Goal: Information Seeking & Learning: Learn about a topic

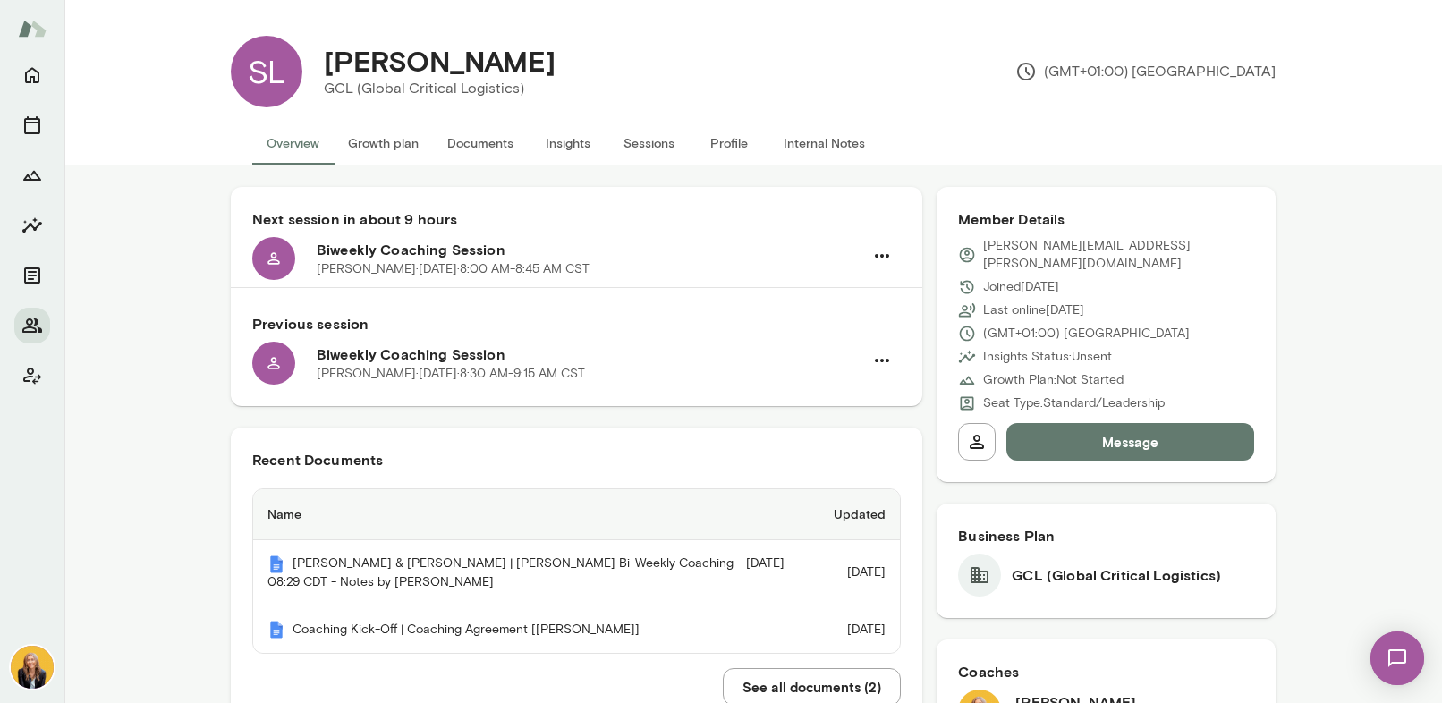
click at [395, 149] on button "Growth plan" at bounding box center [383, 143] width 99 height 43
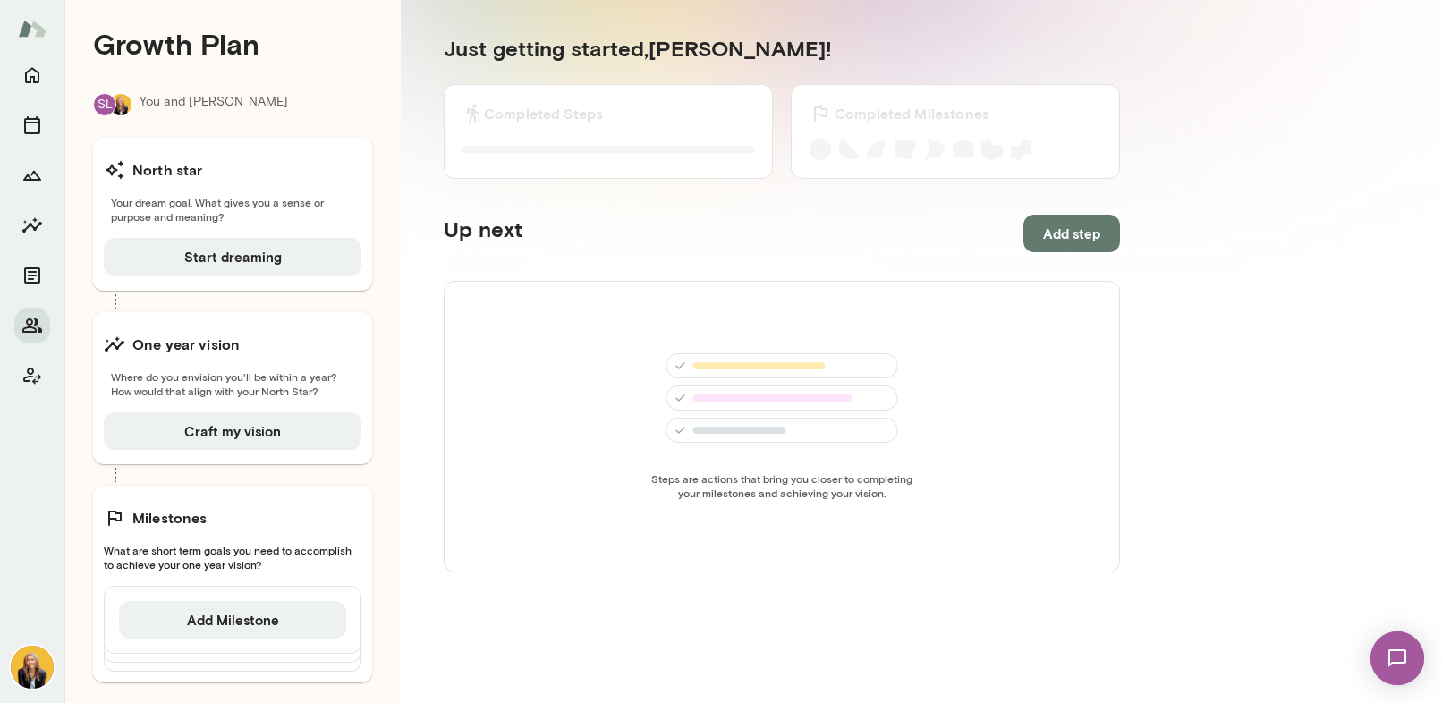
scroll to position [204, 0]
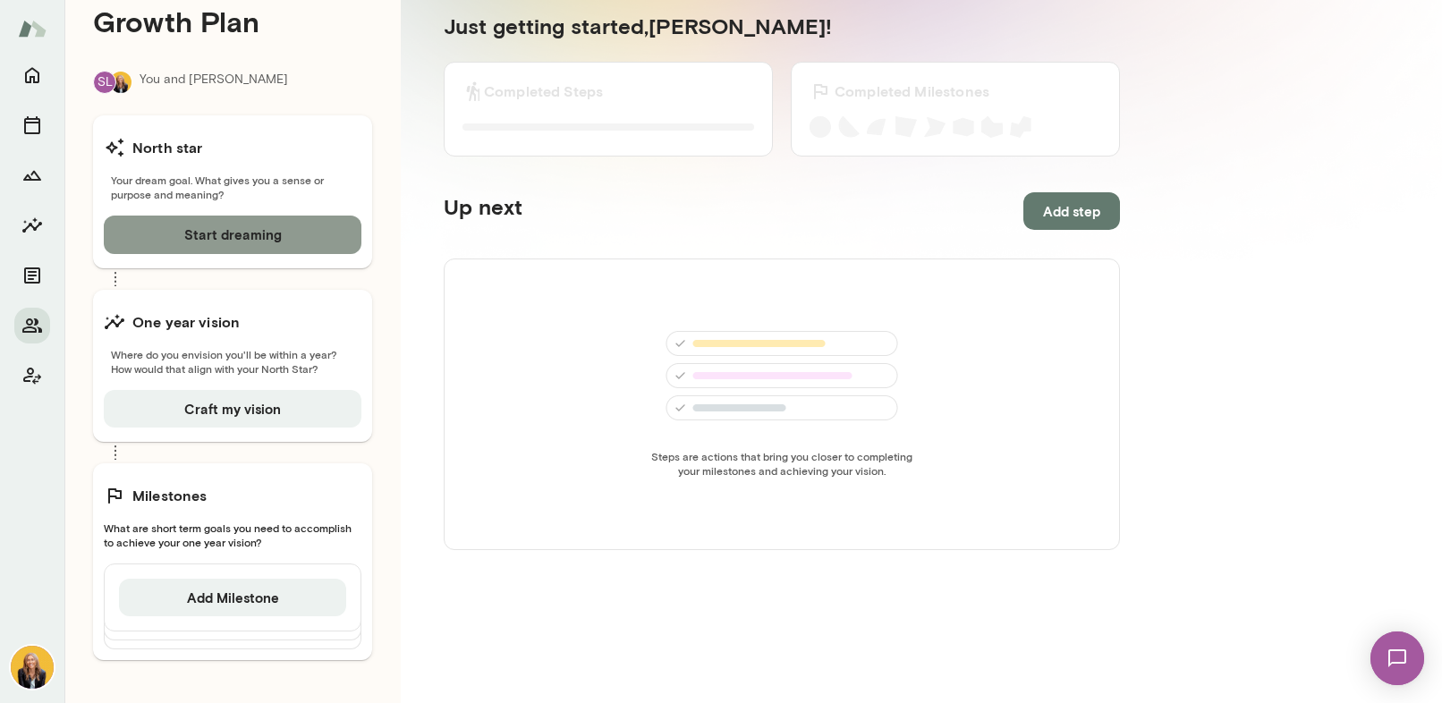
click at [173, 233] on button "Start dreaming" at bounding box center [233, 235] width 258 height 38
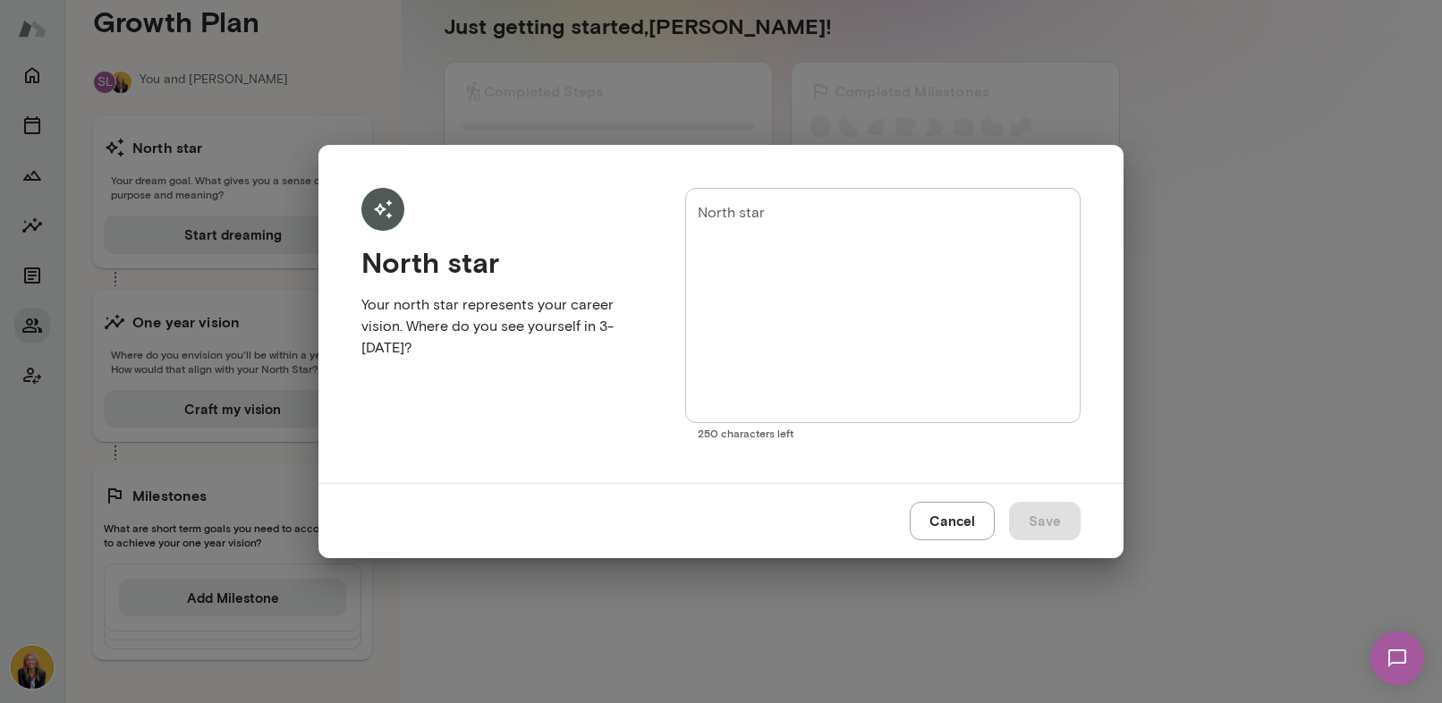
drag, startPoint x: 955, startPoint y: 528, endPoint x: 941, endPoint y: 524, distance: 13.9
click at [954, 528] on button "Cancel" at bounding box center [952, 521] width 85 height 38
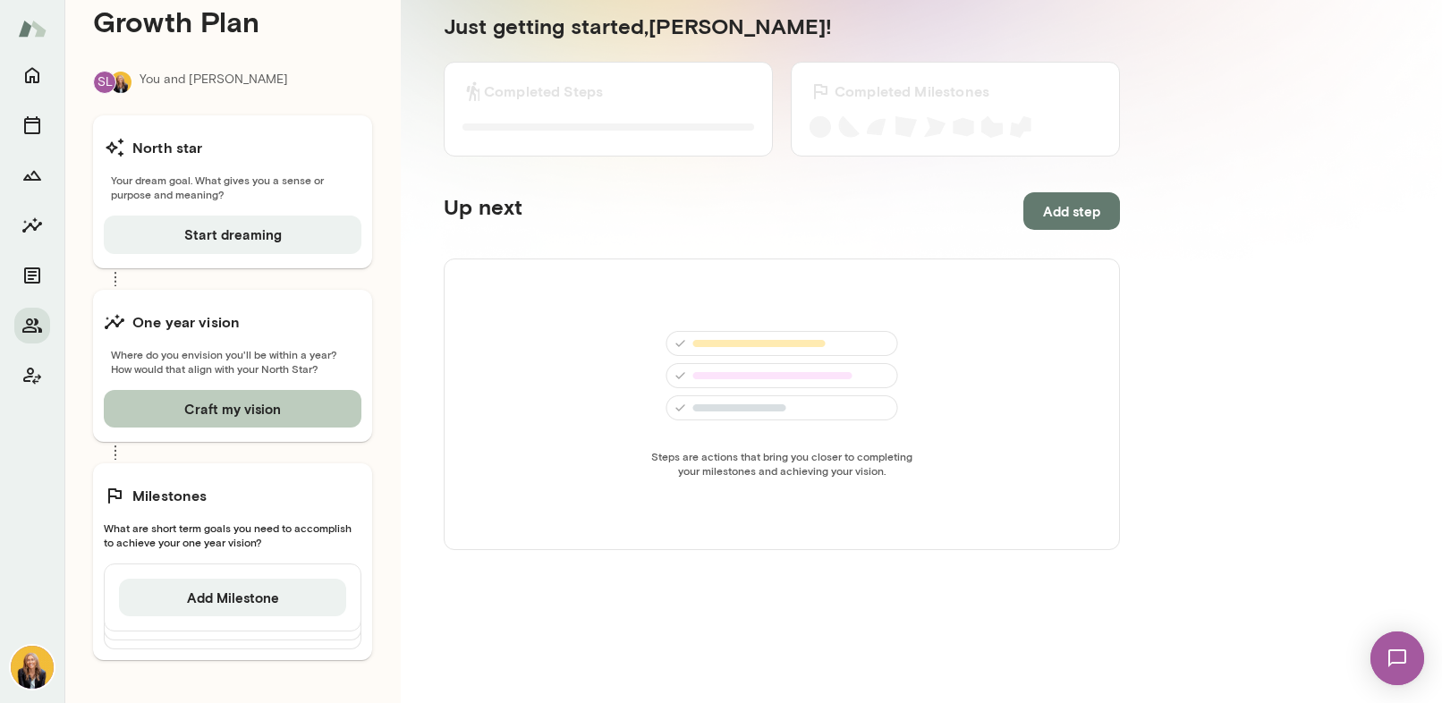
click at [263, 412] on button "Craft my vision" at bounding box center [233, 409] width 258 height 38
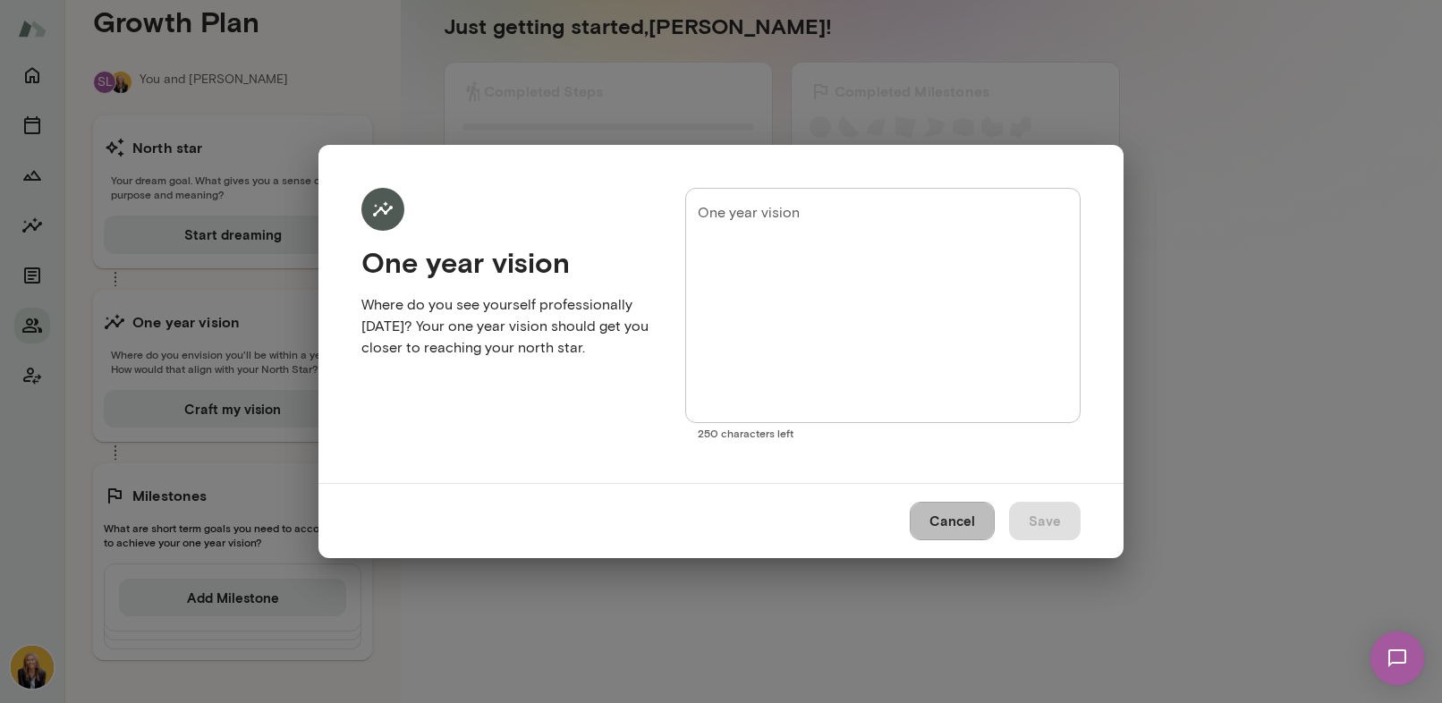
drag, startPoint x: 963, startPoint y: 521, endPoint x: 897, endPoint y: 510, distance: 67.1
click at [962, 521] on button "Cancel" at bounding box center [952, 521] width 85 height 38
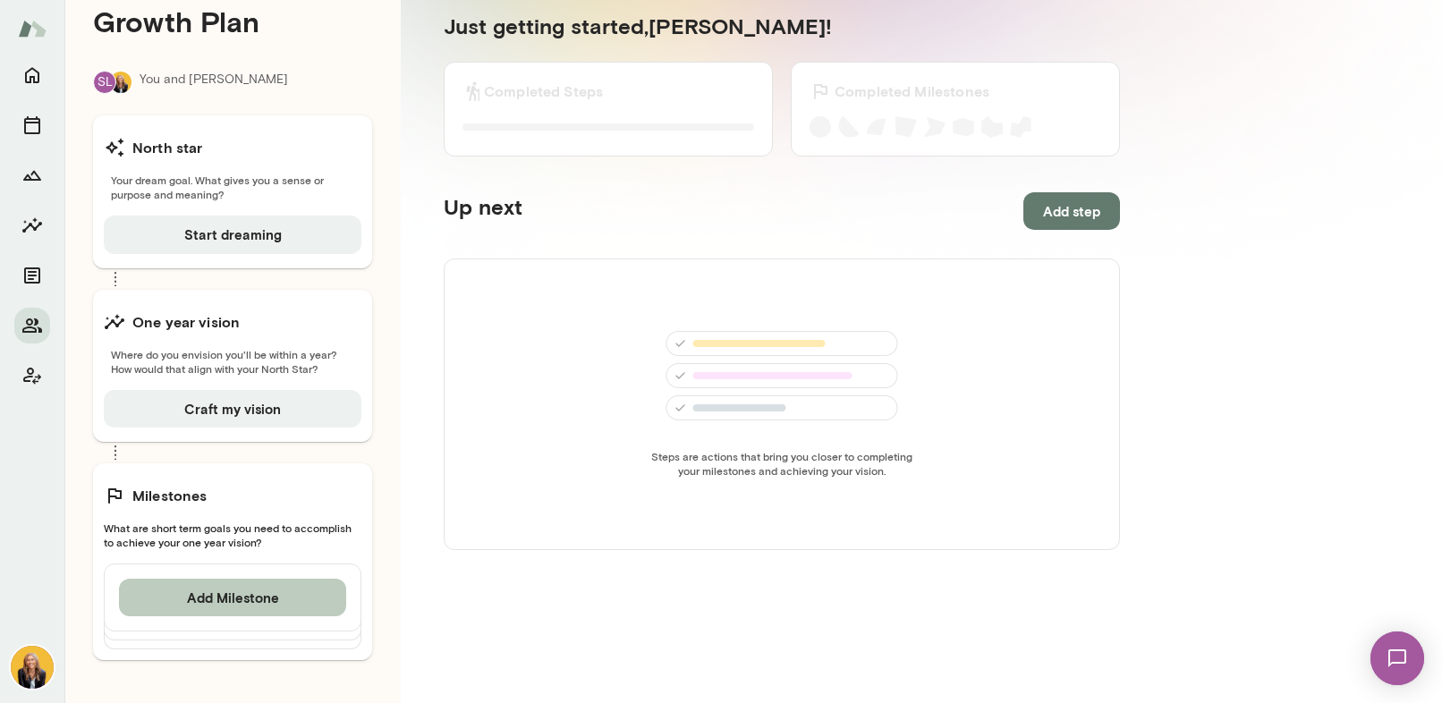
click at [304, 597] on button "Add Milestone" at bounding box center [232, 598] width 227 height 38
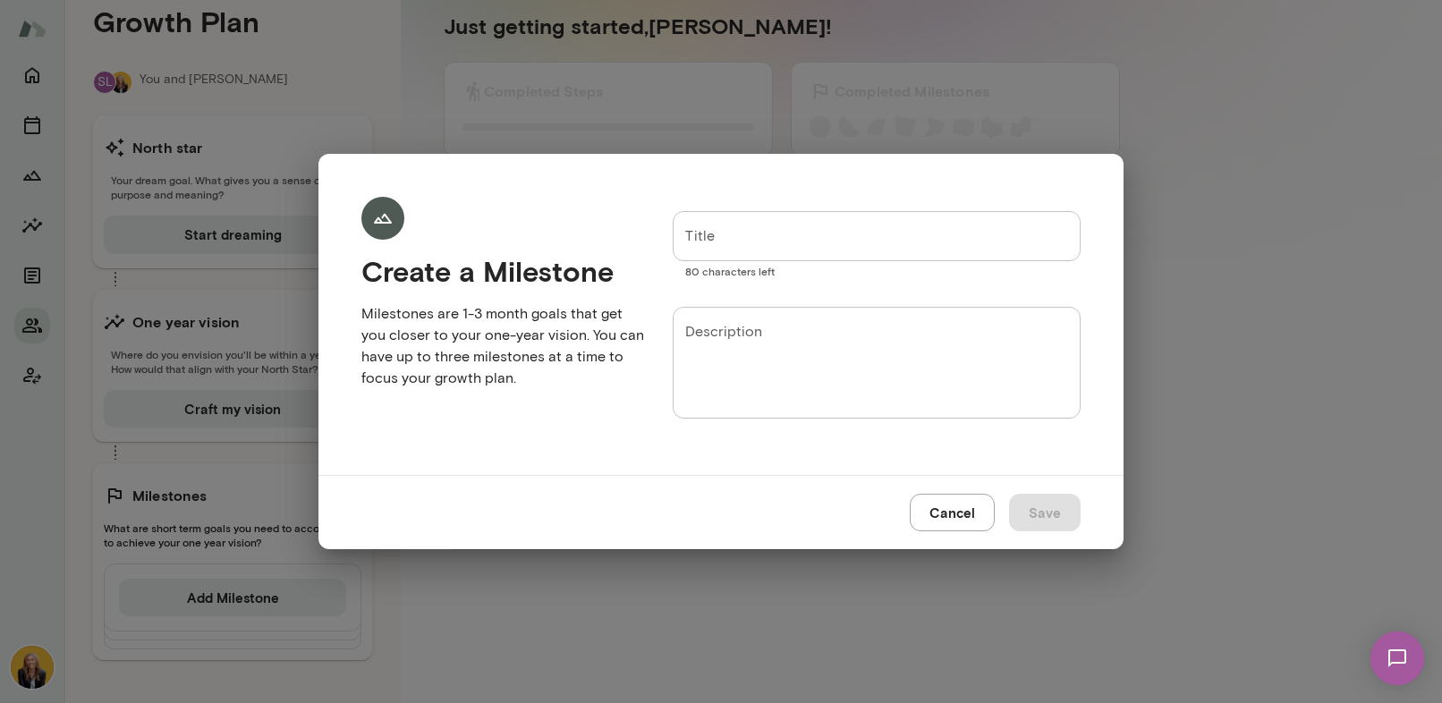
click at [947, 515] on button "Cancel" at bounding box center [952, 513] width 85 height 38
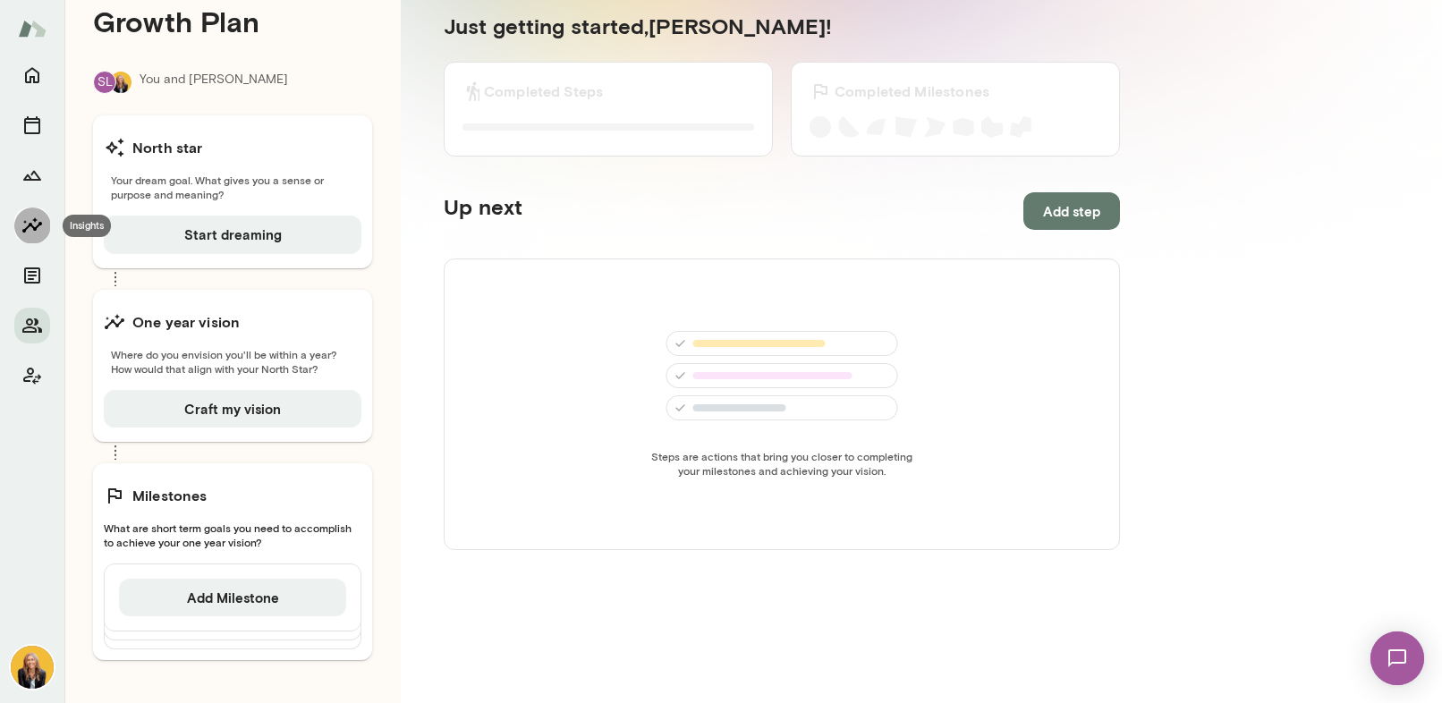
click at [43, 223] on button "Insights" at bounding box center [32, 226] width 36 height 36
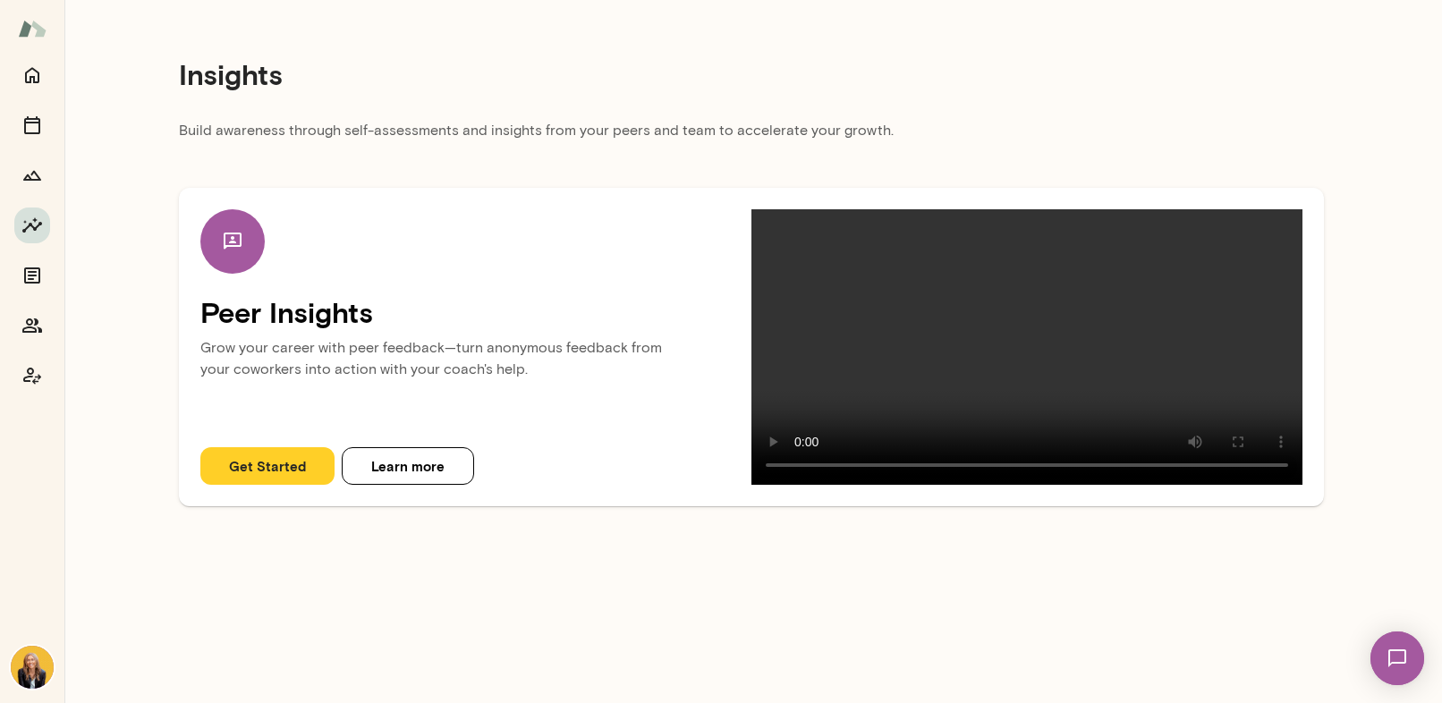
click at [254, 485] on button "Get Started" at bounding box center [267, 466] width 134 height 38
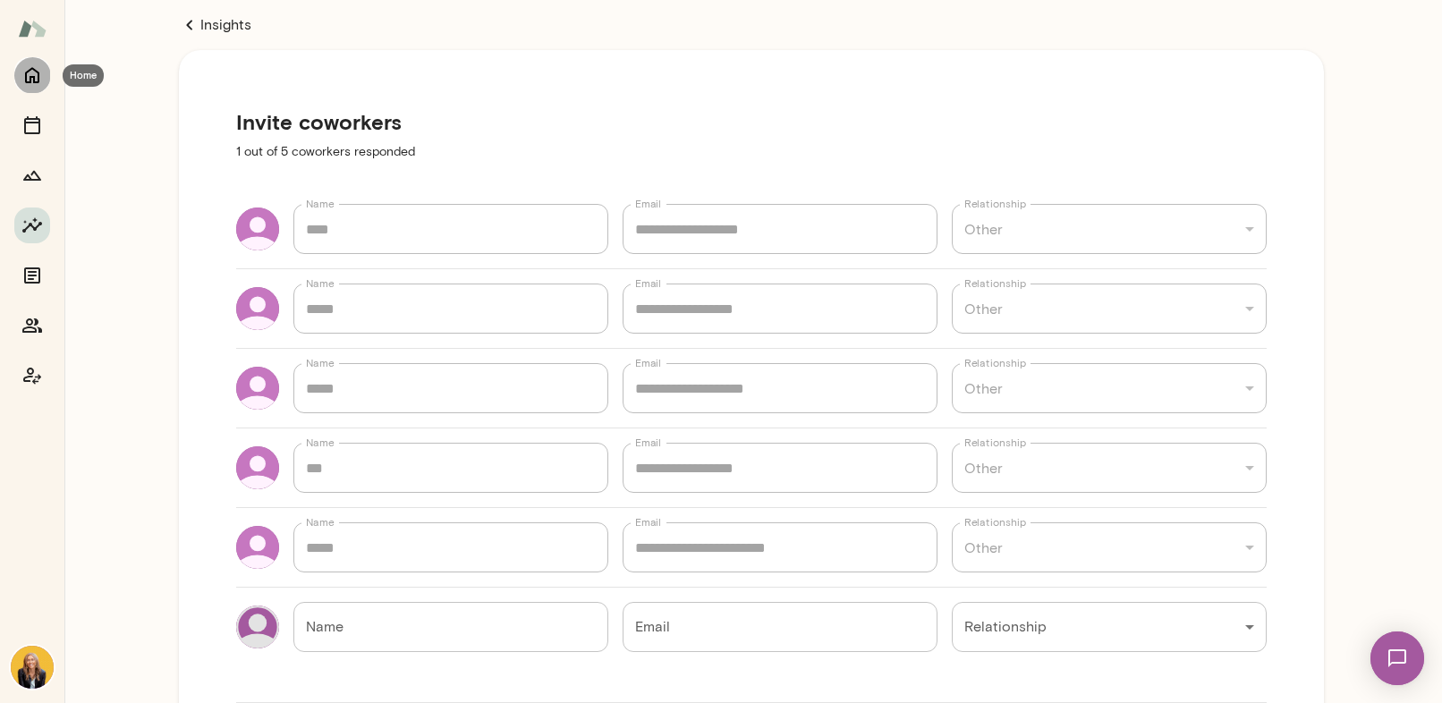
click at [26, 77] on icon "Home" at bounding box center [32, 76] width 14 height 16
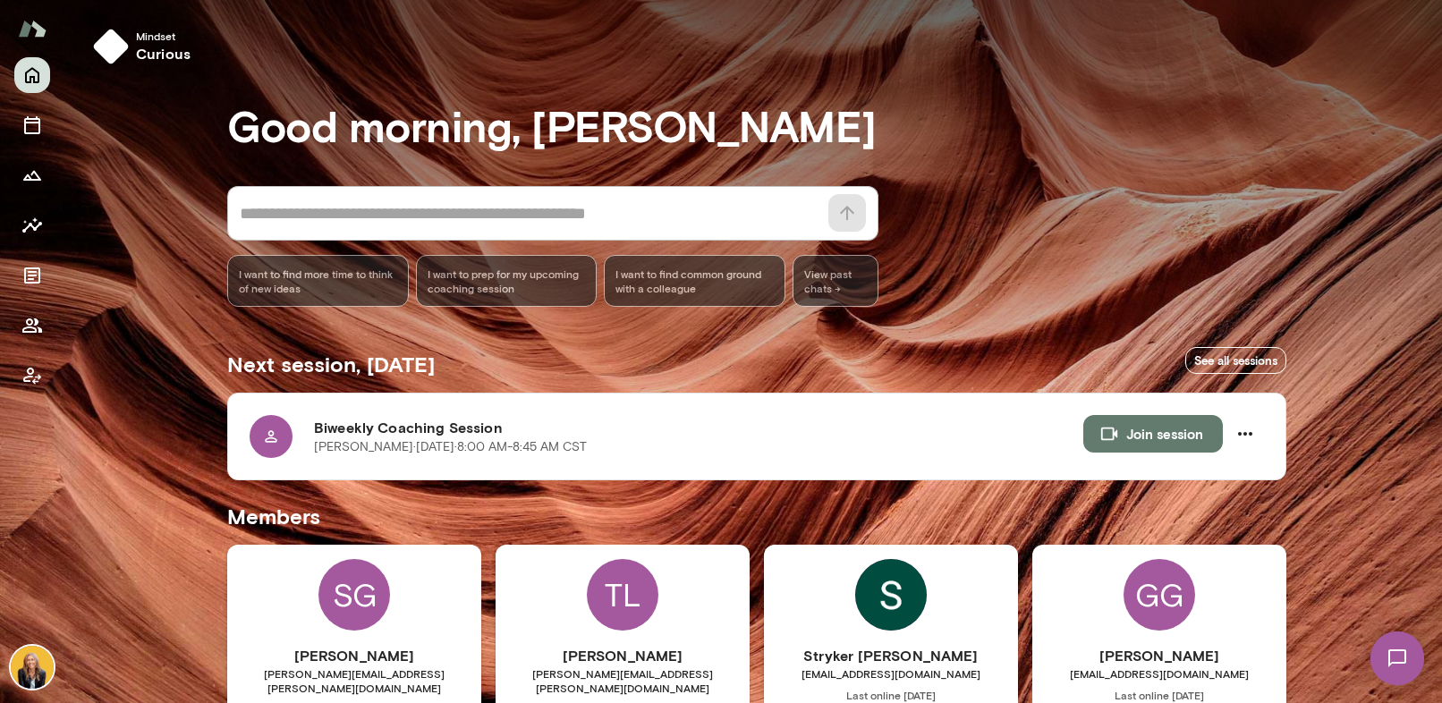
scroll to position [519, 0]
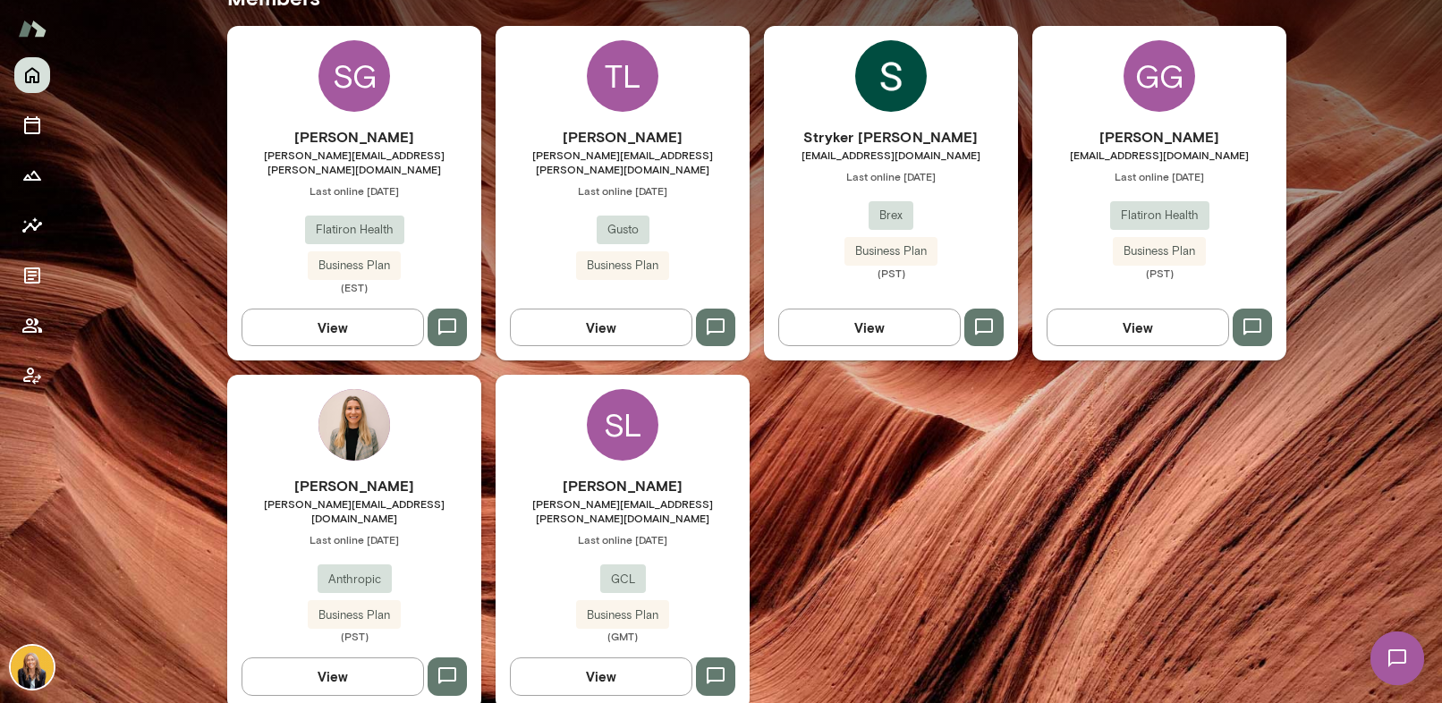
click at [553, 532] on span "Last online [DATE]" at bounding box center [623, 539] width 254 height 14
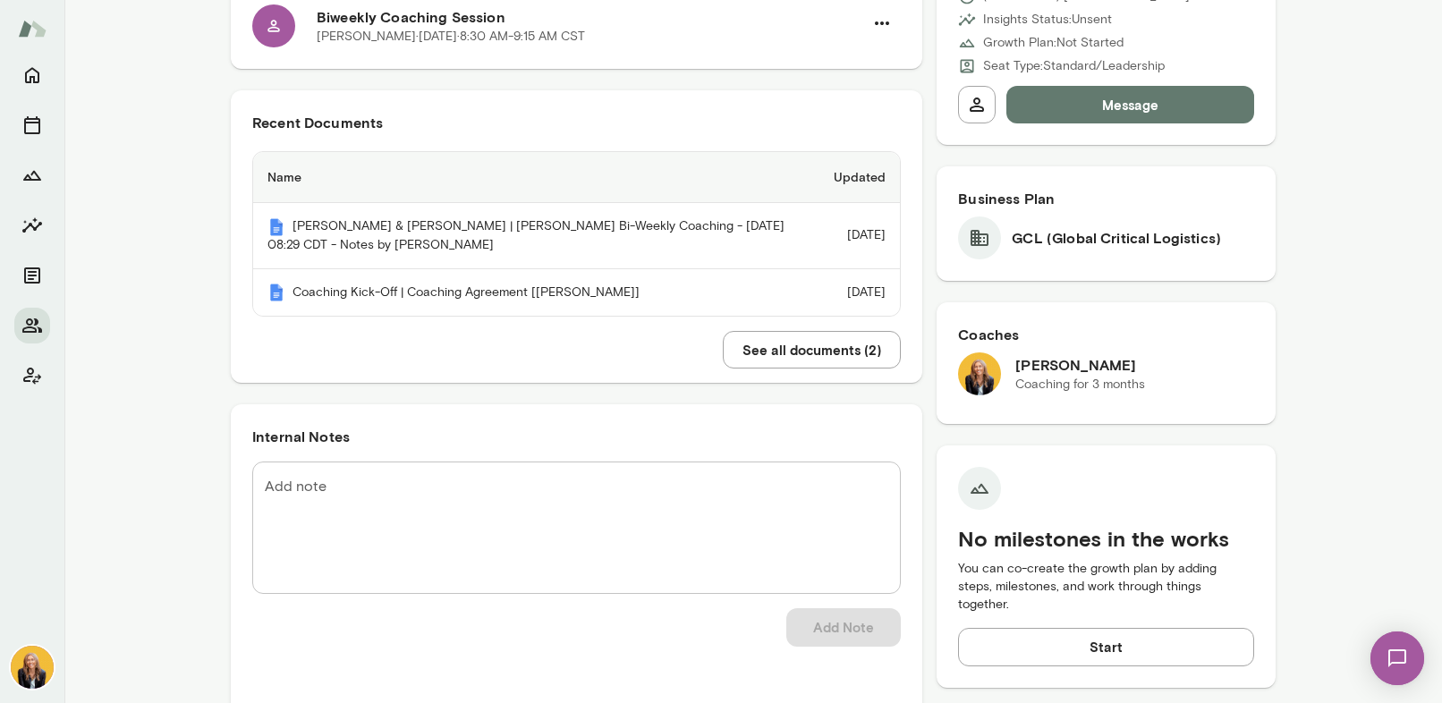
scroll to position [194, 0]
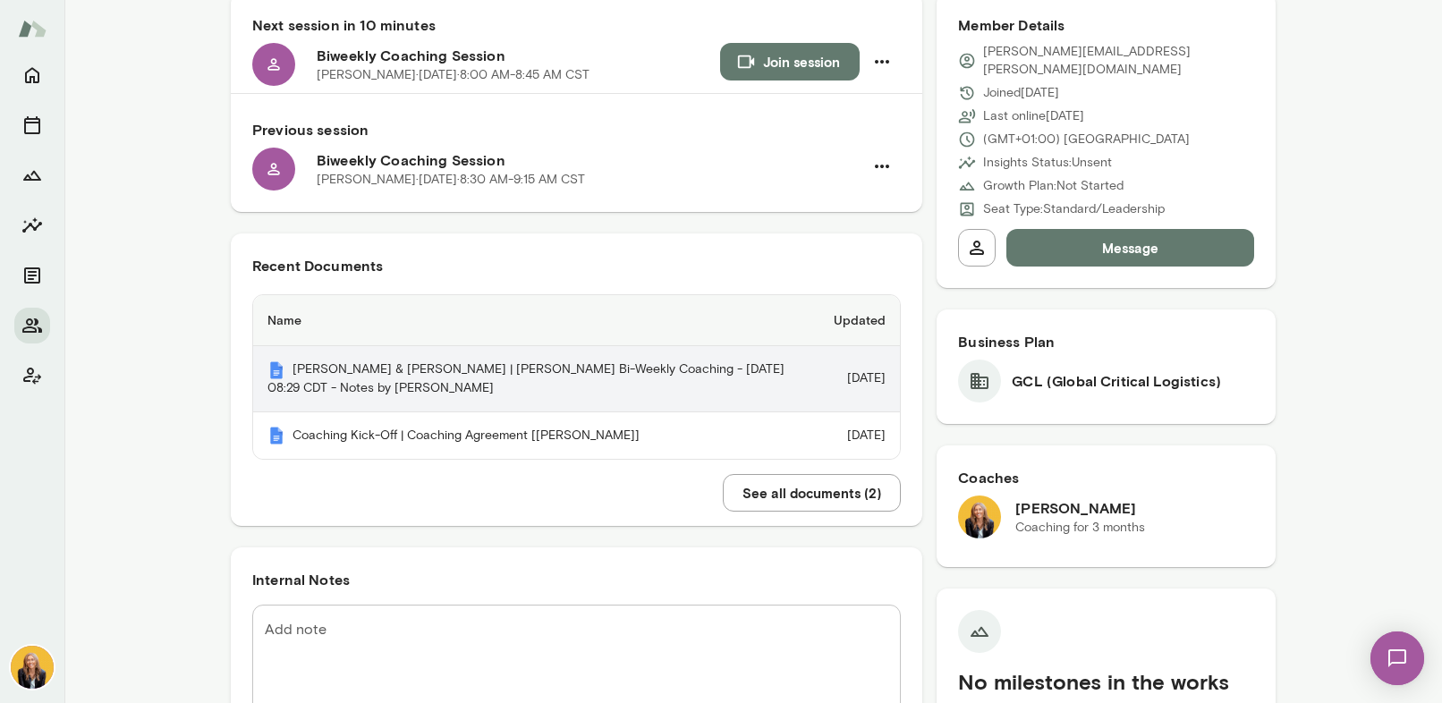
click at [629, 377] on th "[PERSON_NAME] & [PERSON_NAME] | [PERSON_NAME] Bi-Weekly Coaching - [DATE] 08:29…" at bounding box center [536, 379] width 566 height 66
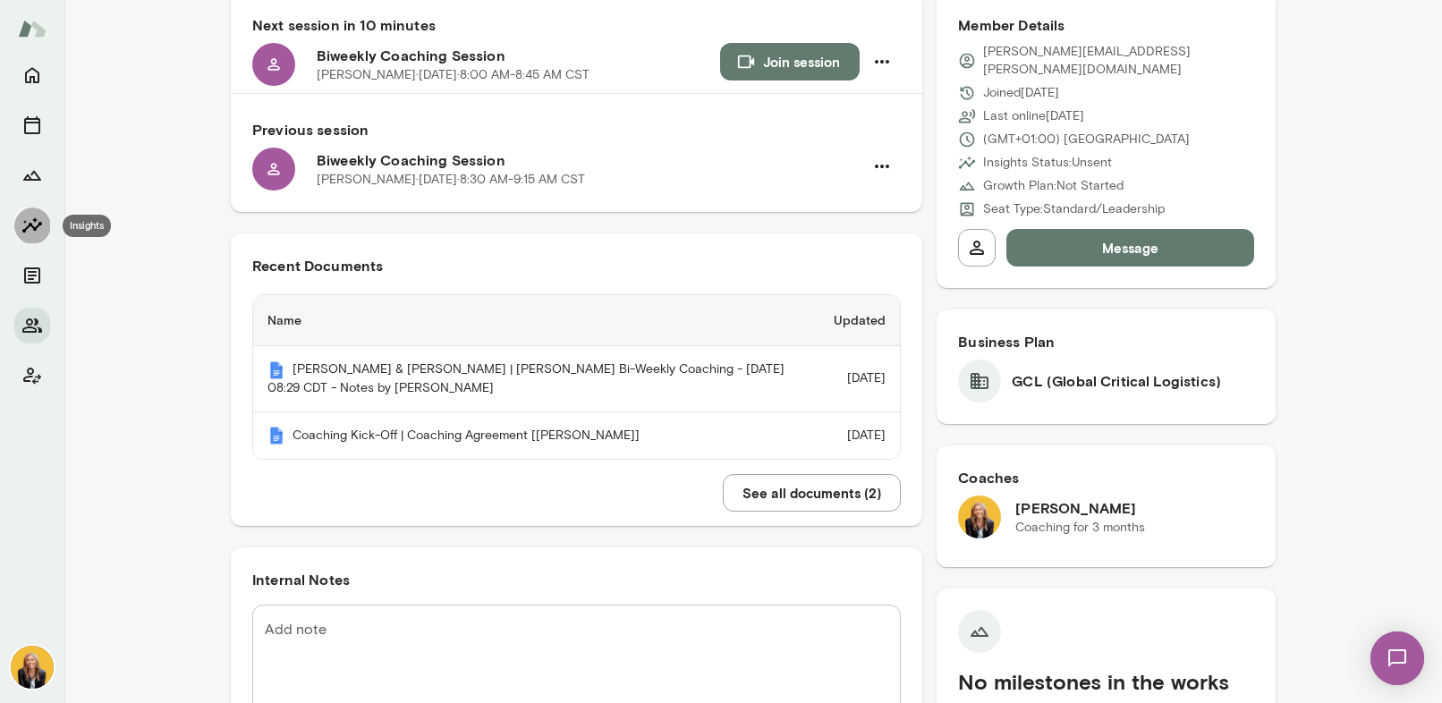
click at [16, 221] on button "Insights" at bounding box center [32, 226] width 36 height 36
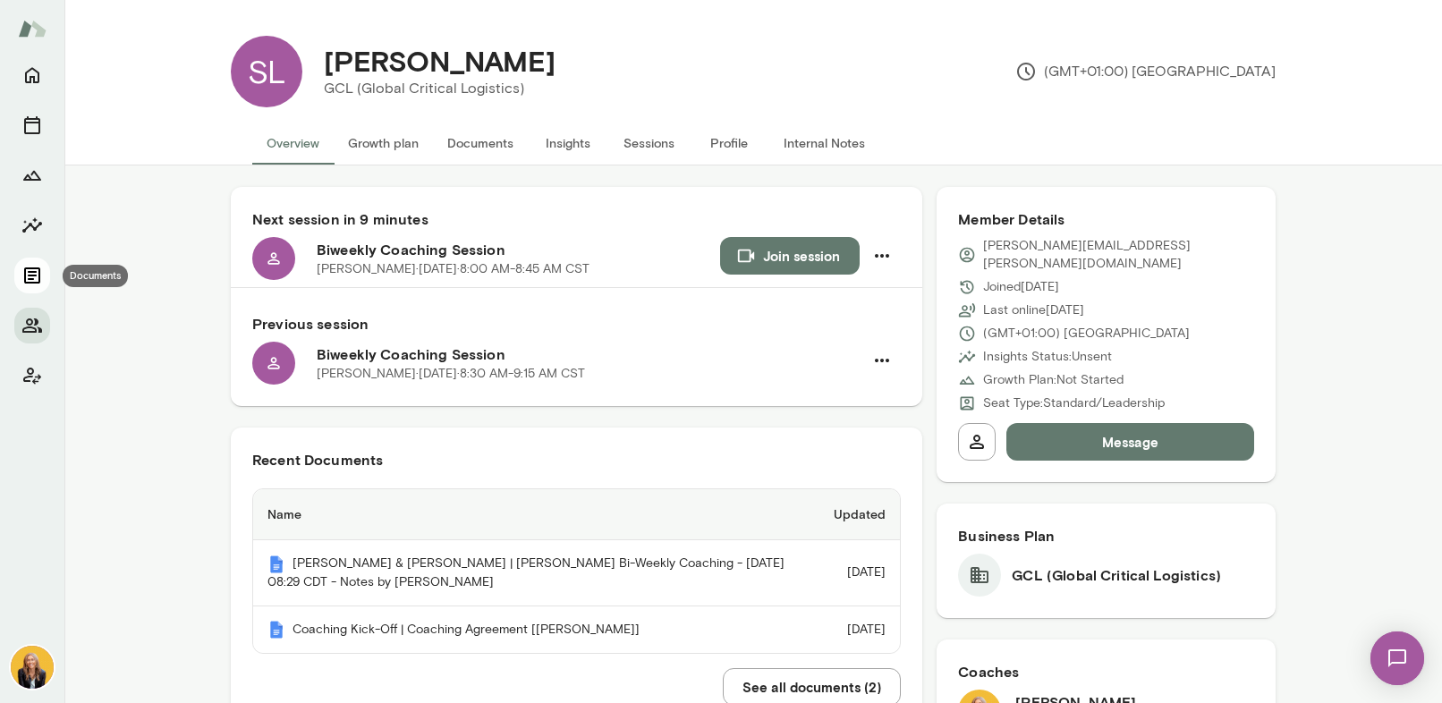
click at [30, 274] on icon "Documents" at bounding box center [31, 275] width 21 height 21
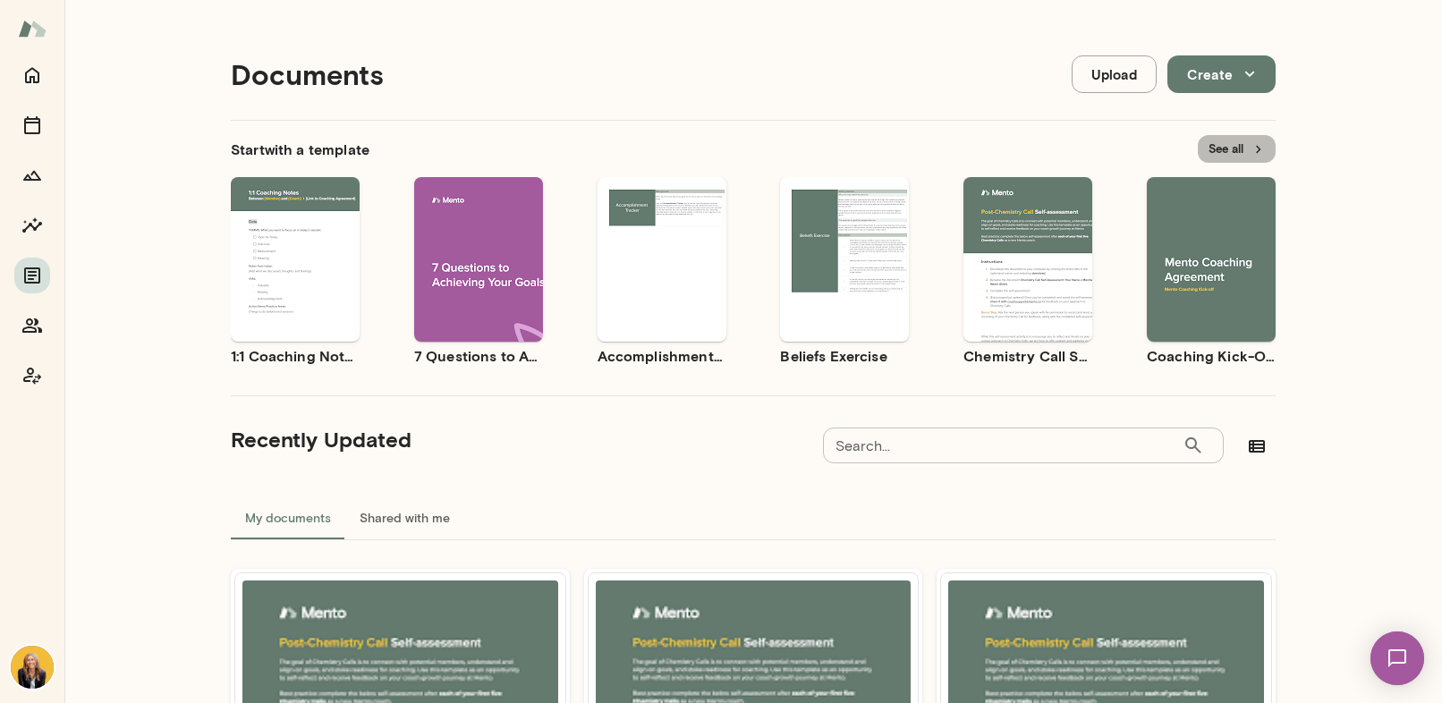
click at [1222, 143] on button "See all" at bounding box center [1237, 149] width 78 height 28
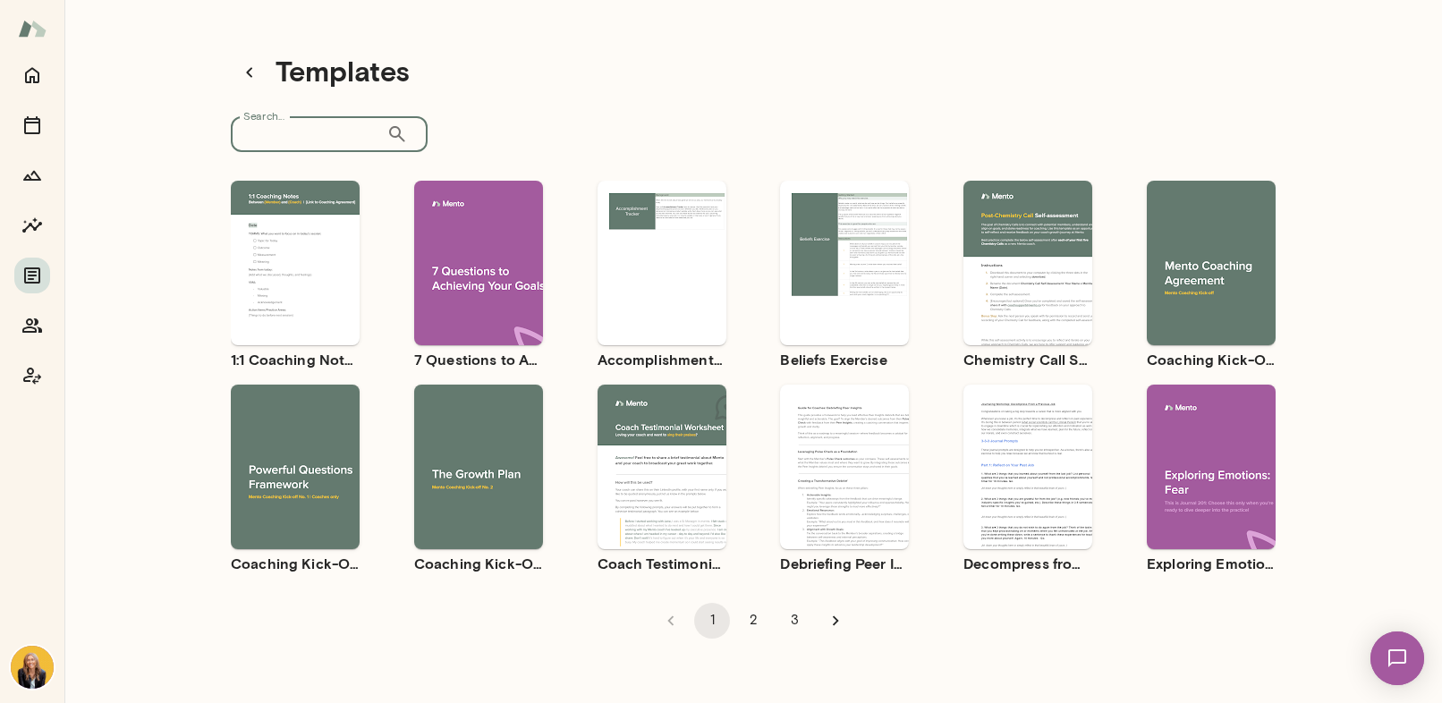
click at [275, 140] on input "Search..." at bounding box center [309, 134] width 156 height 36
type input "********"
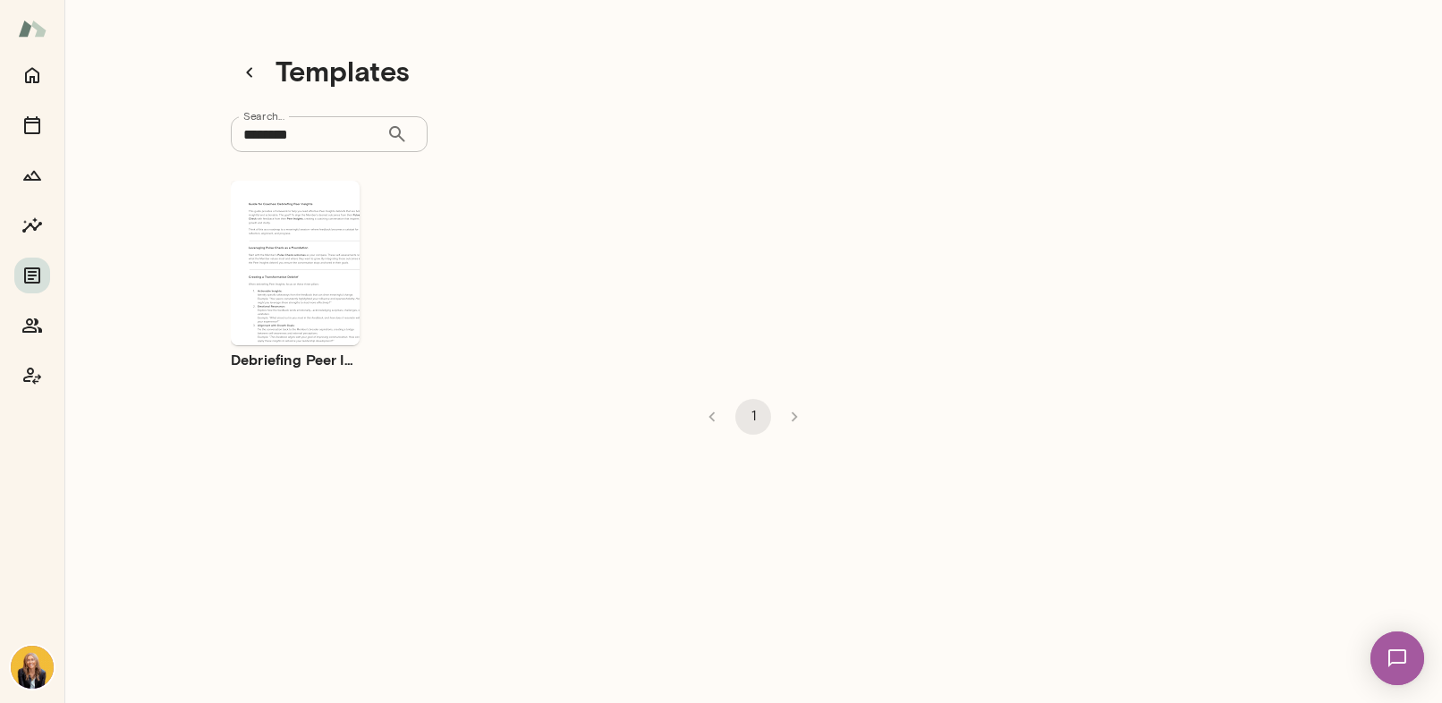
click at [307, 318] on div "Use template Preview" at bounding box center [295, 263] width 129 height 165
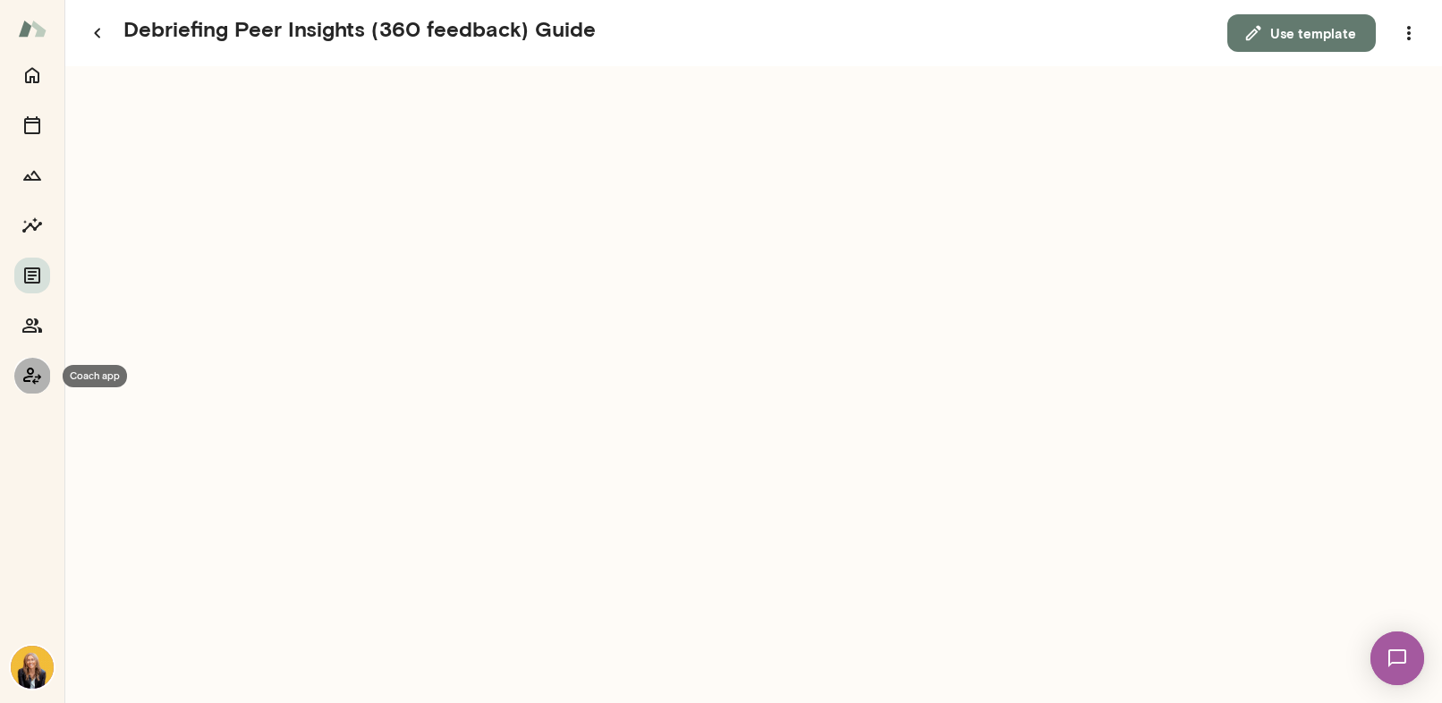
click at [27, 382] on icon "Coach app" at bounding box center [31, 375] width 21 height 21
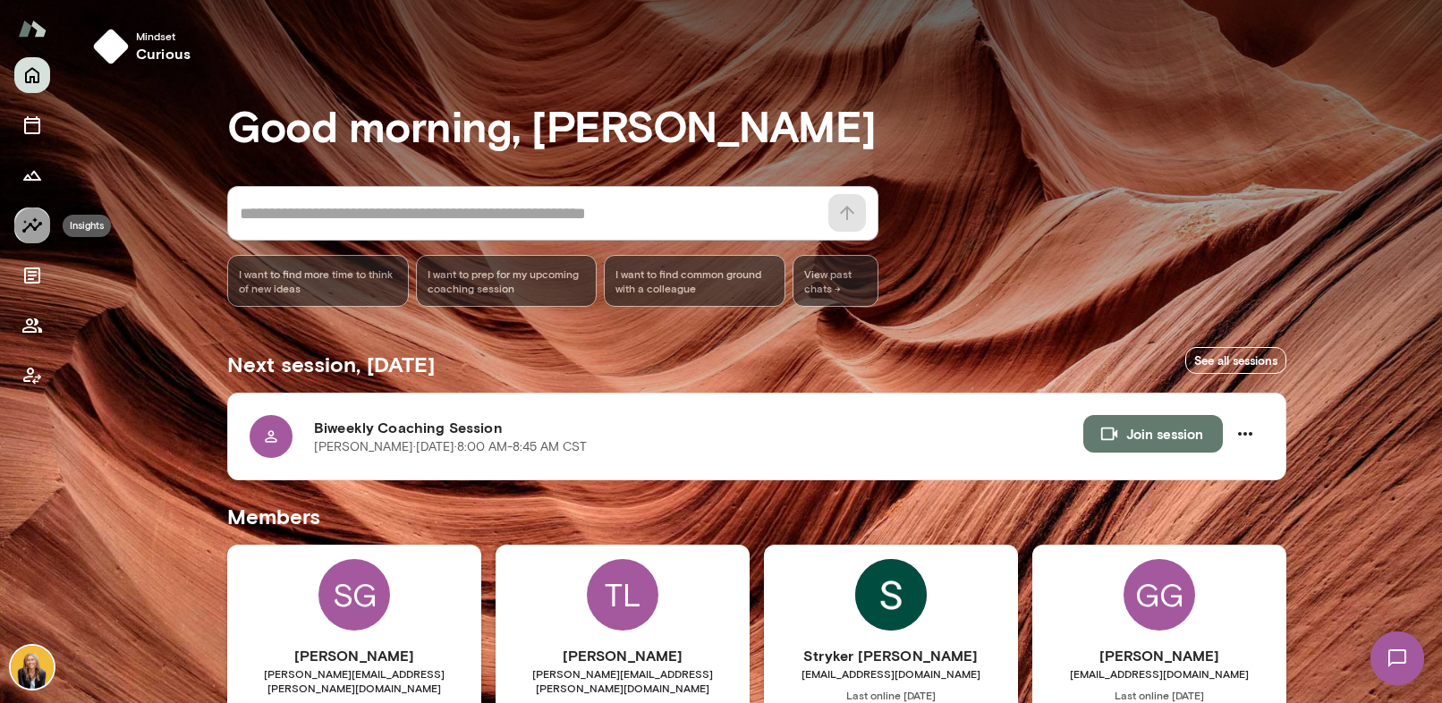
click at [24, 219] on icon "Insights" at bounding box center [31, 225] width 21 height 21
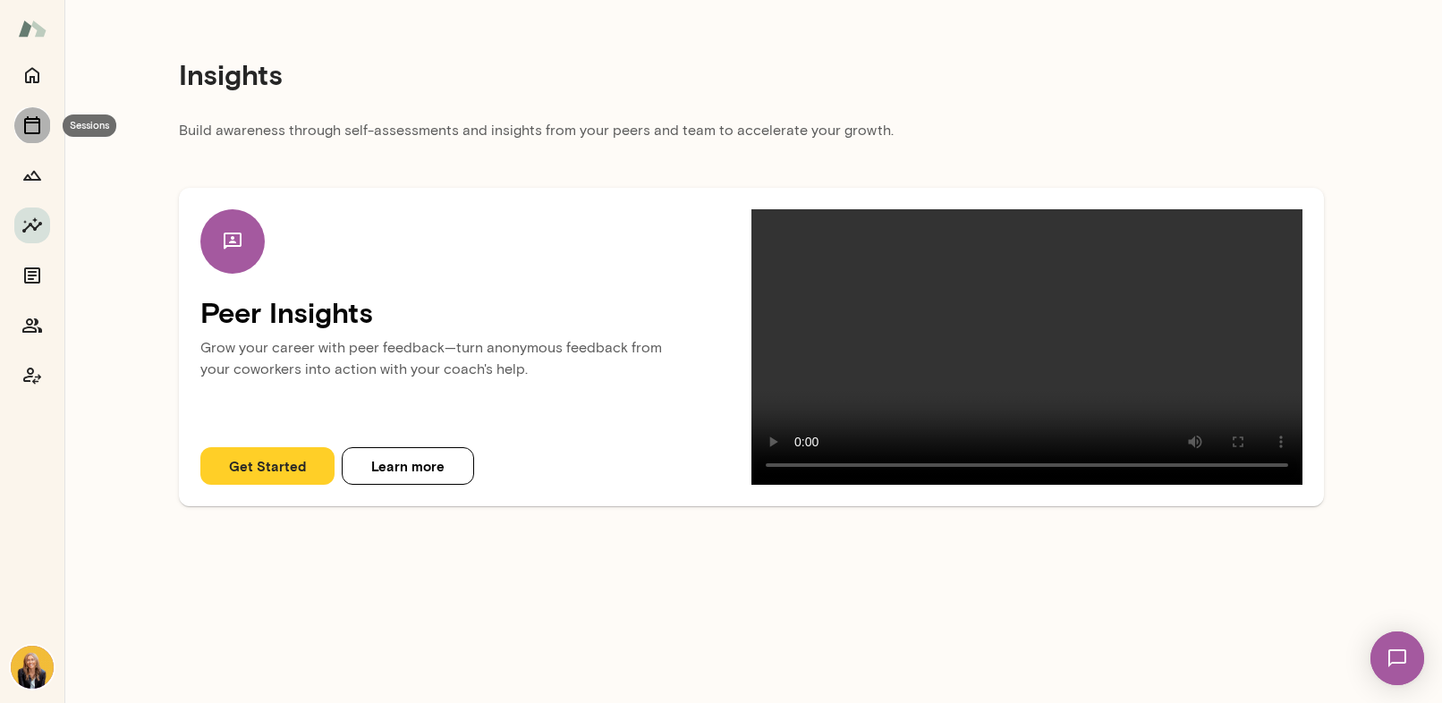
click at [37, 135] on icon "Sessions" at bounding box center [31, 125] width 21 height 21
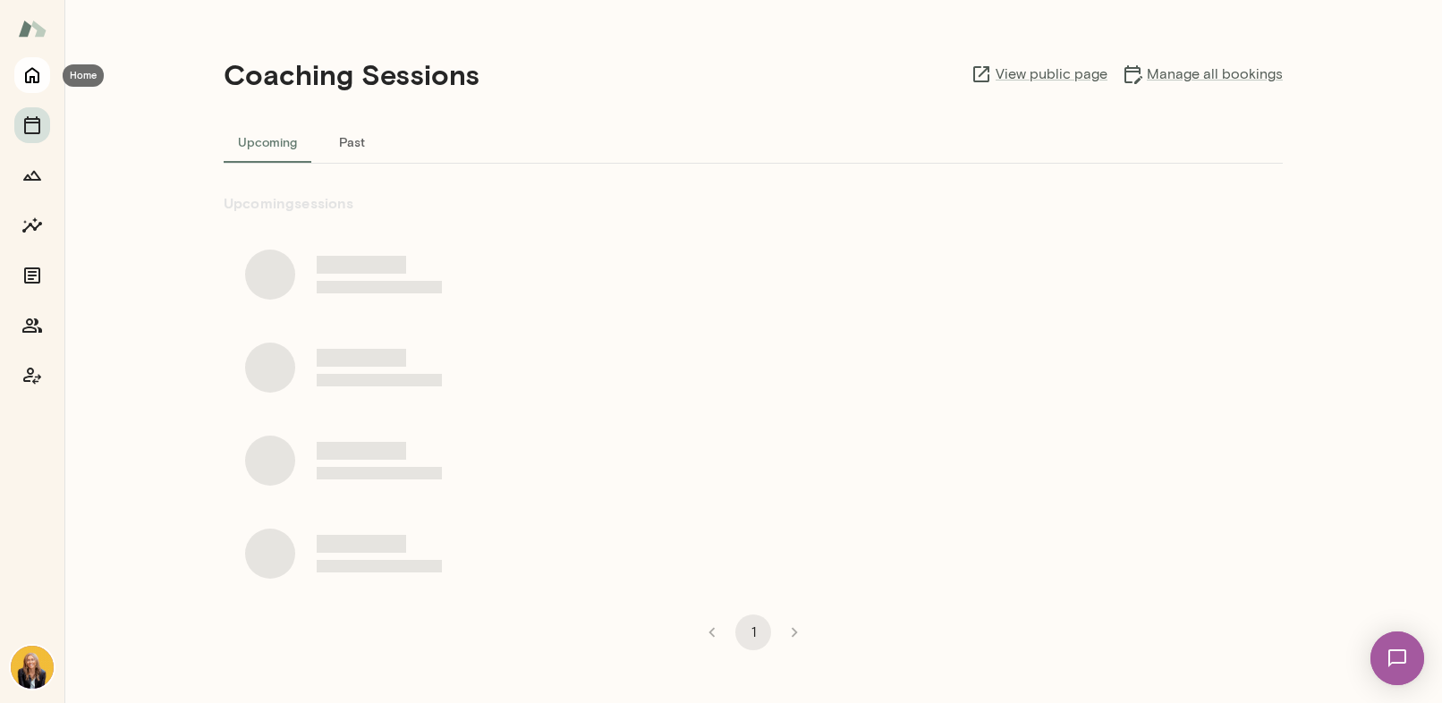
click at [36, 78] on icon "Home" at bounding box center [31, 74] width 21 height 21
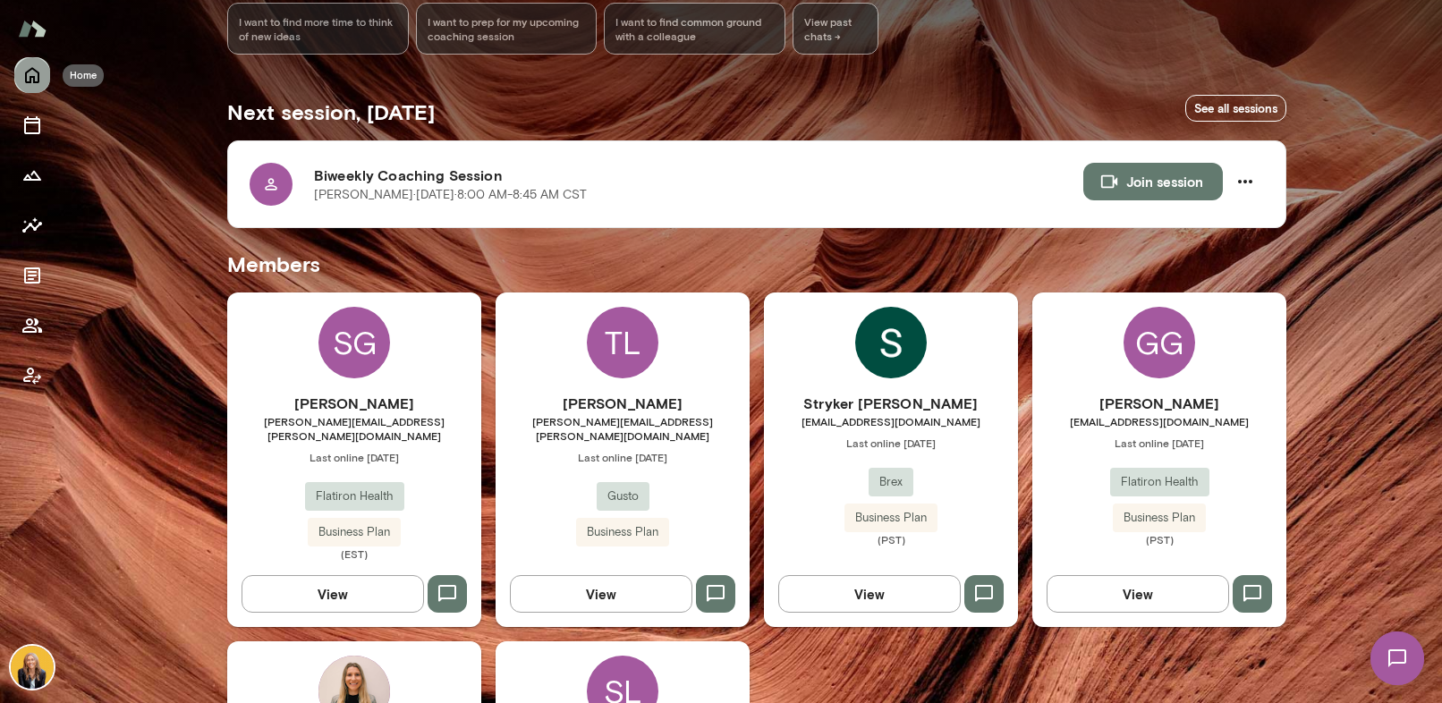
scroll to position [519, 0]
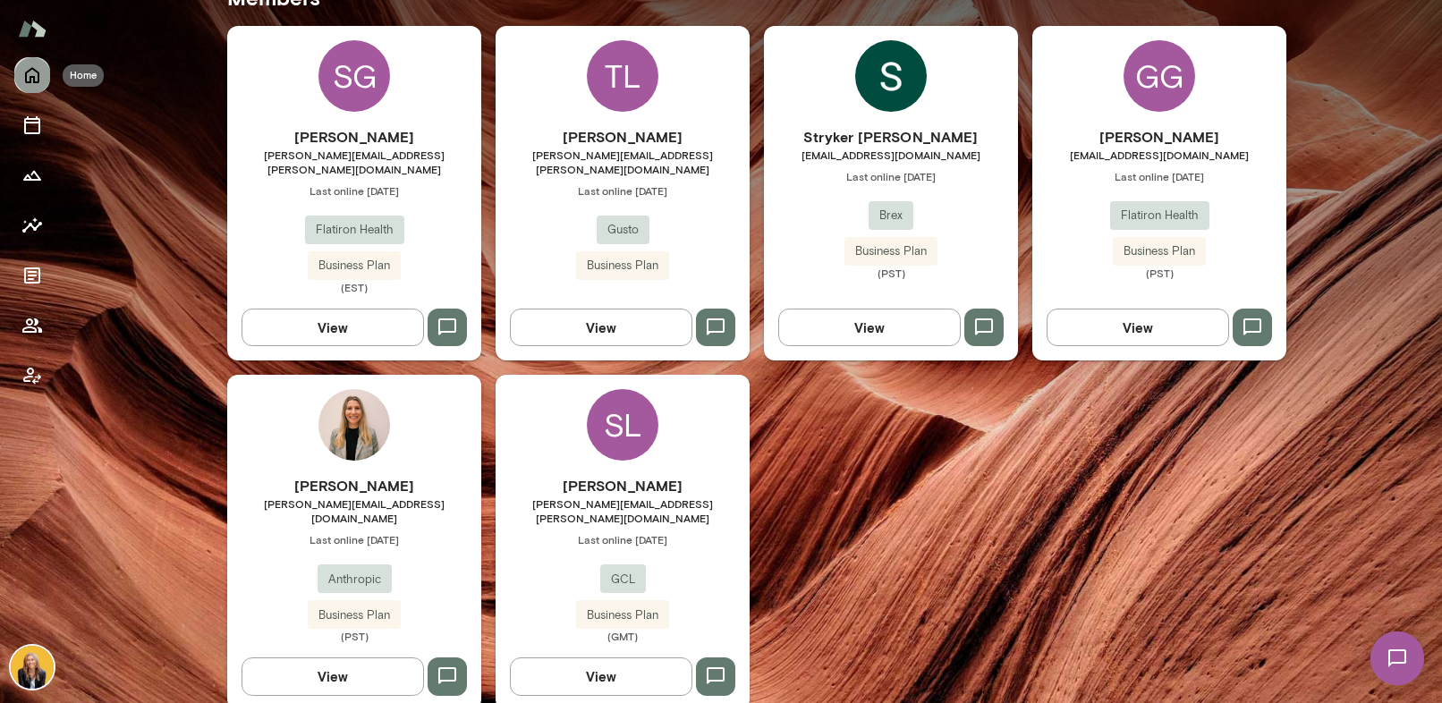
click at [608, 411] on div "SL" at bounding box center [623, 425] width 72 height 72
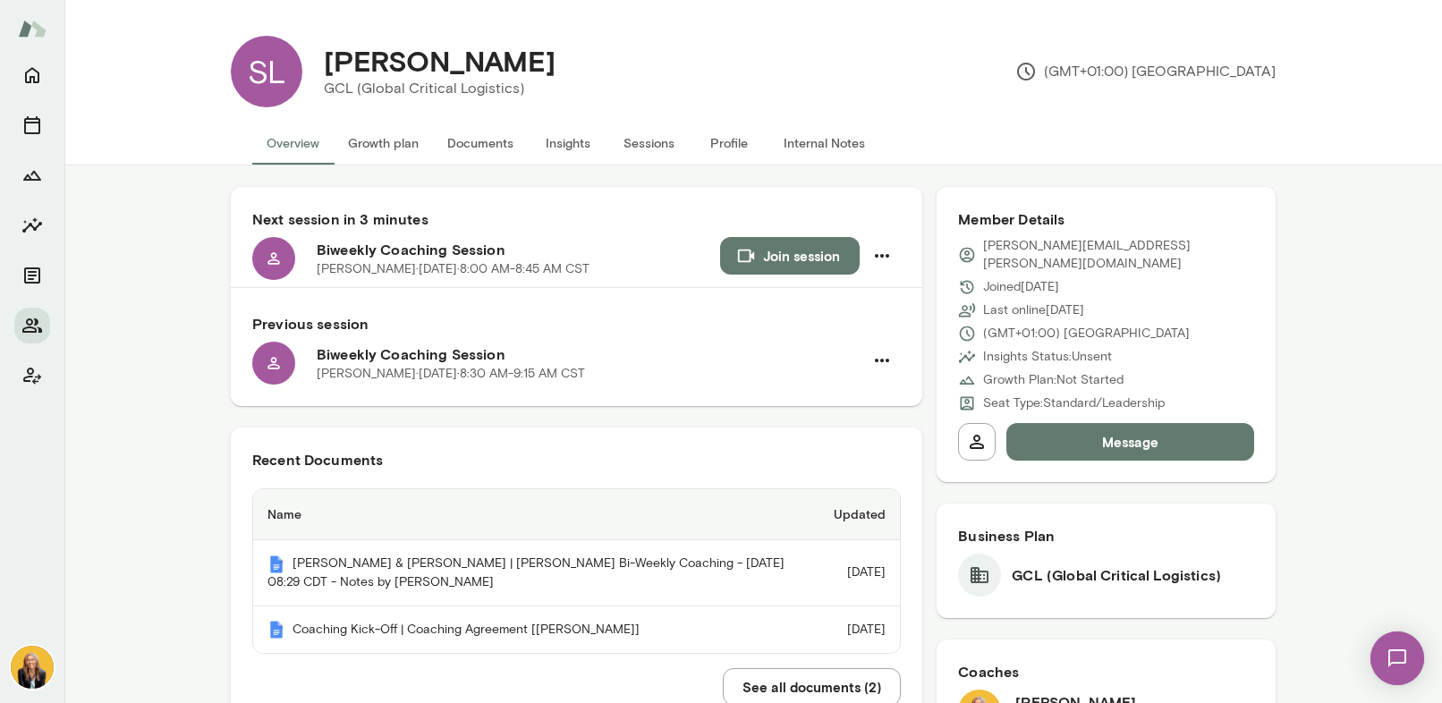
click at [357, 147] on button "Growth plan" at bounding box center [383, 143] width 99 height 43
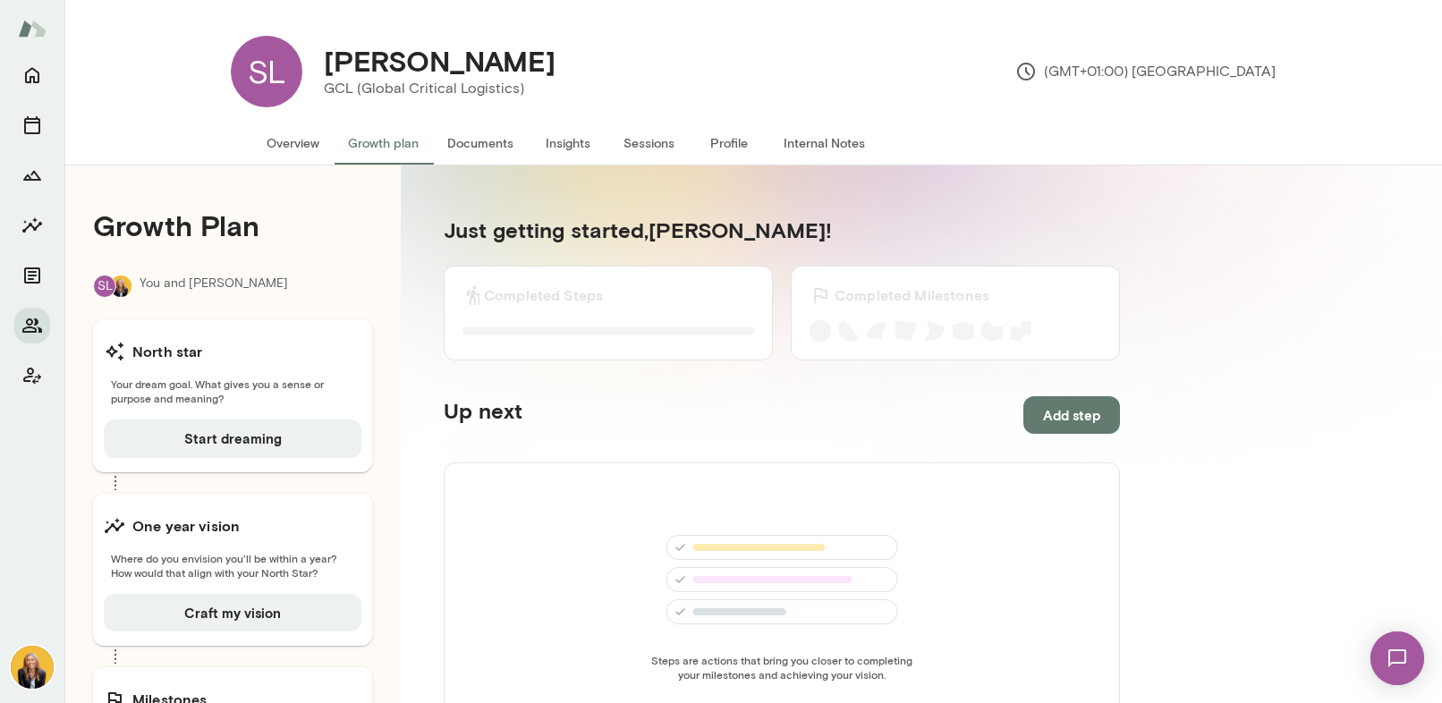
click at [558, 136] on button "Insights" at bounding box center [568, 143] width 81 height 43
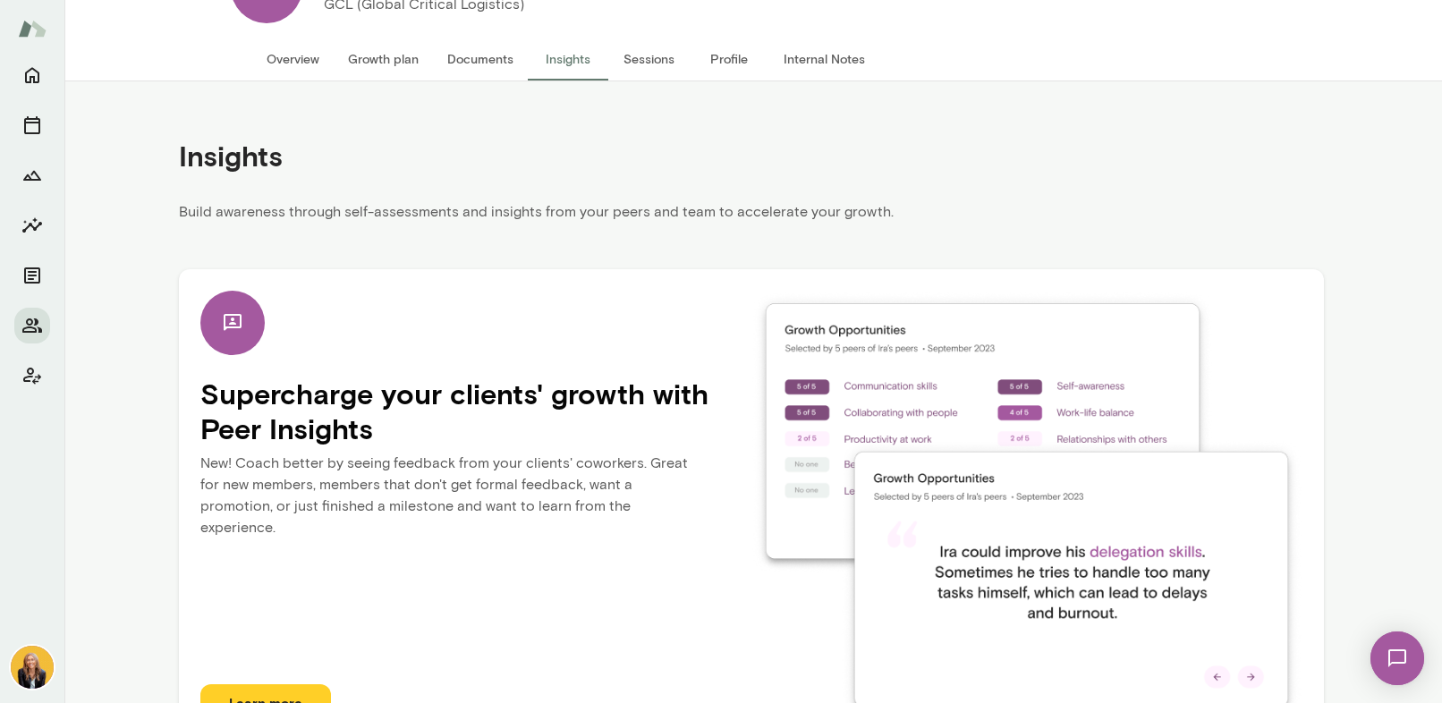
scroll to position [135, 0]
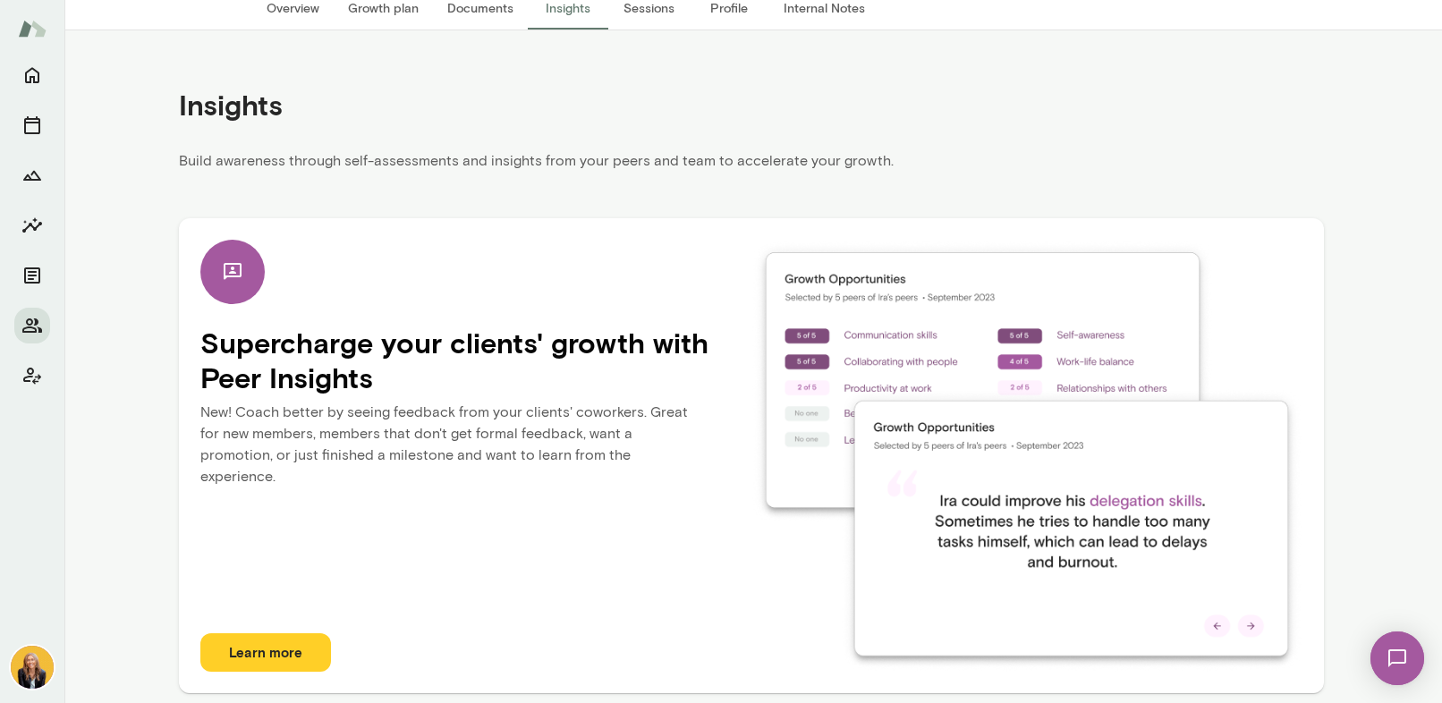
click at [289, 646] on button "Learn more" at bounding box center [265, 653] width 131 height 38
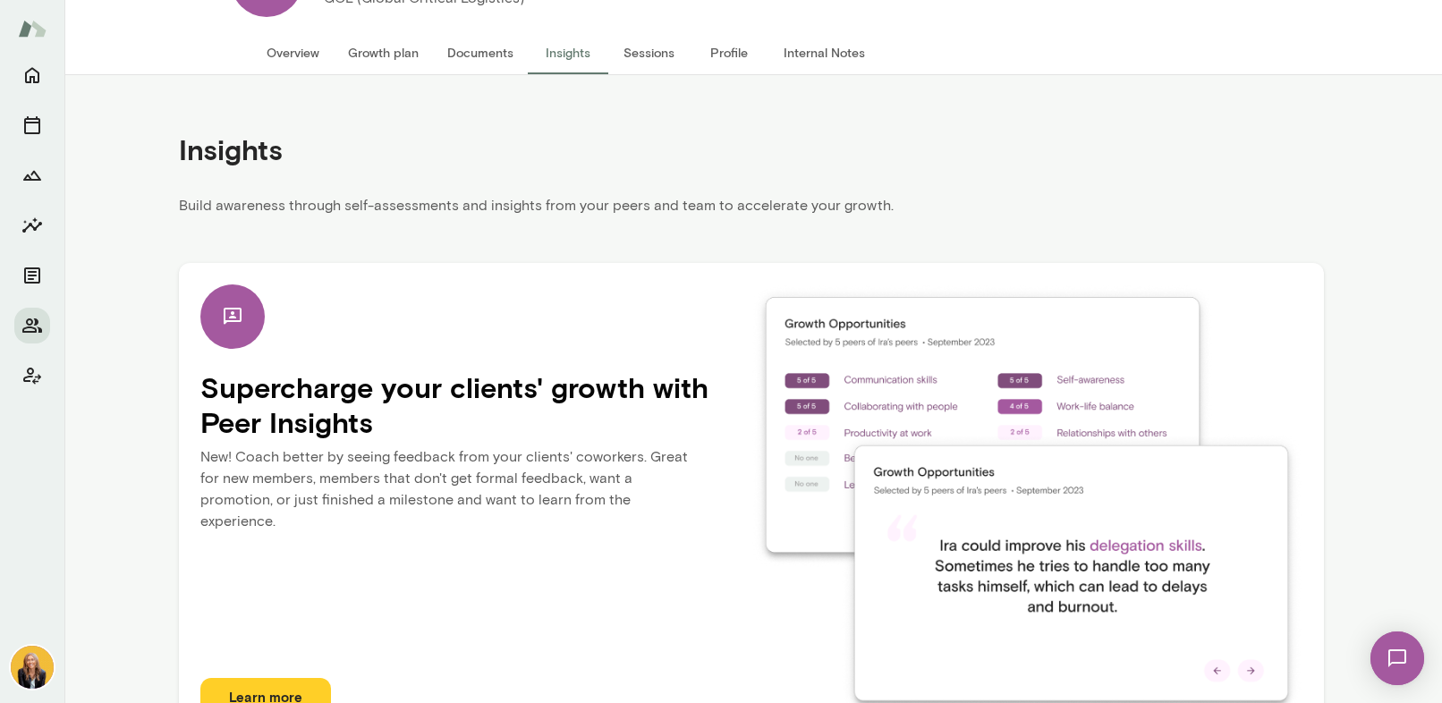
scroll to position [0, 0]
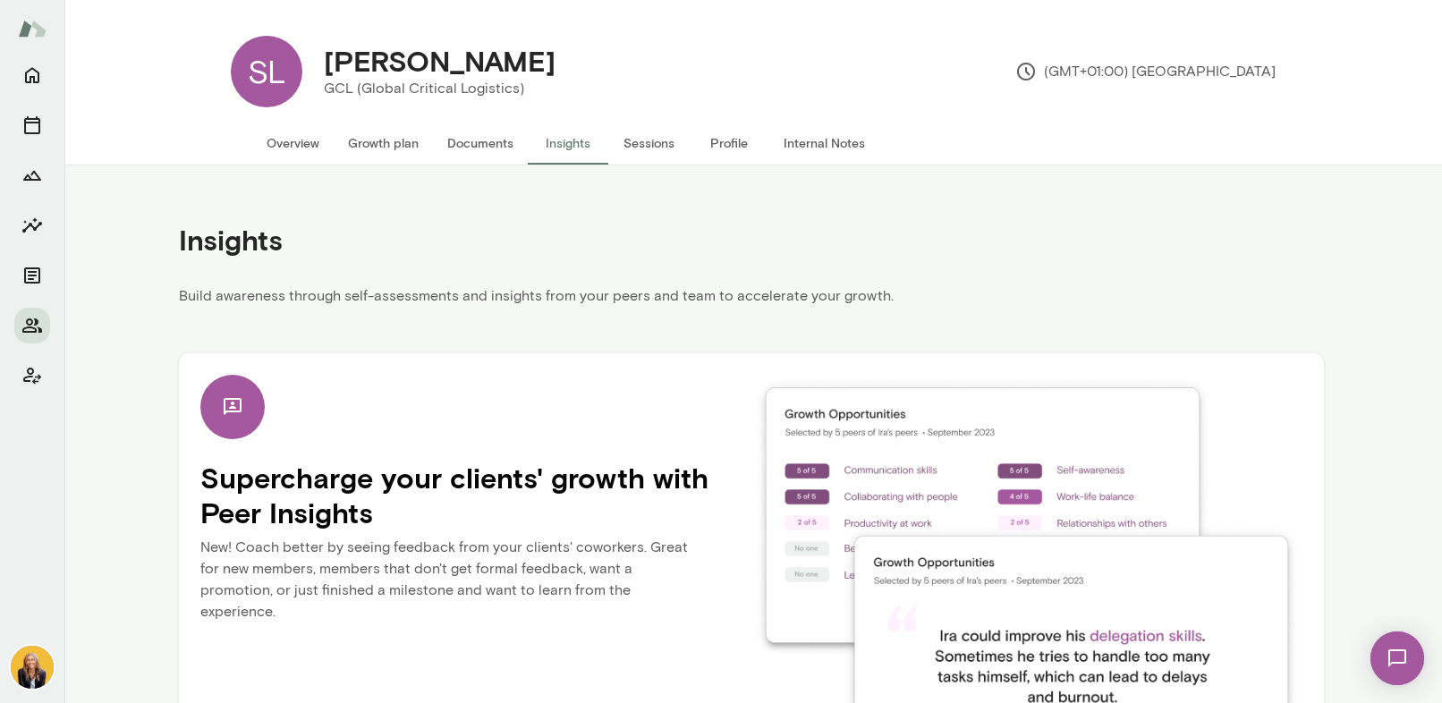
click at [634, 140] on button "Sessions" at bounding box center [648, 143] width 81 height 43
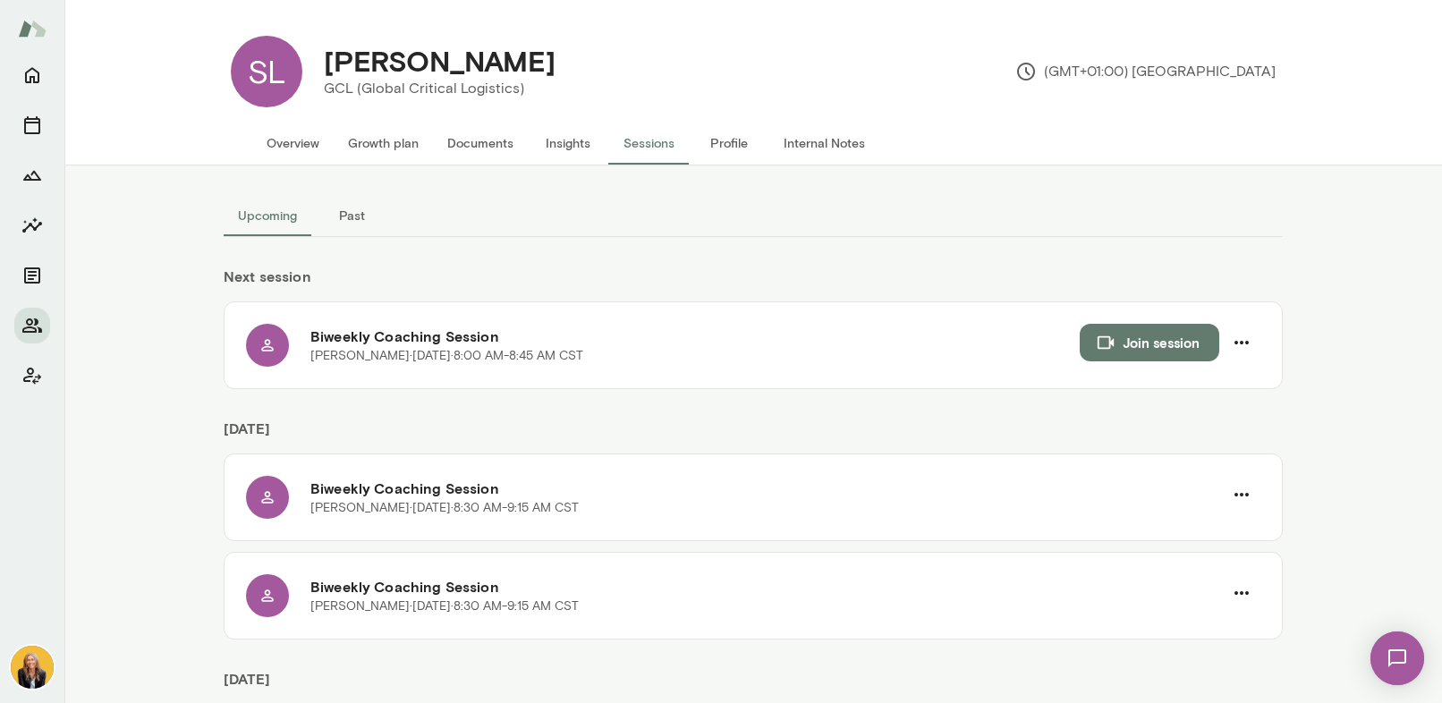
click at [726, 147] on button "Profile" at bounding box center [729, 143] width 81 height 43
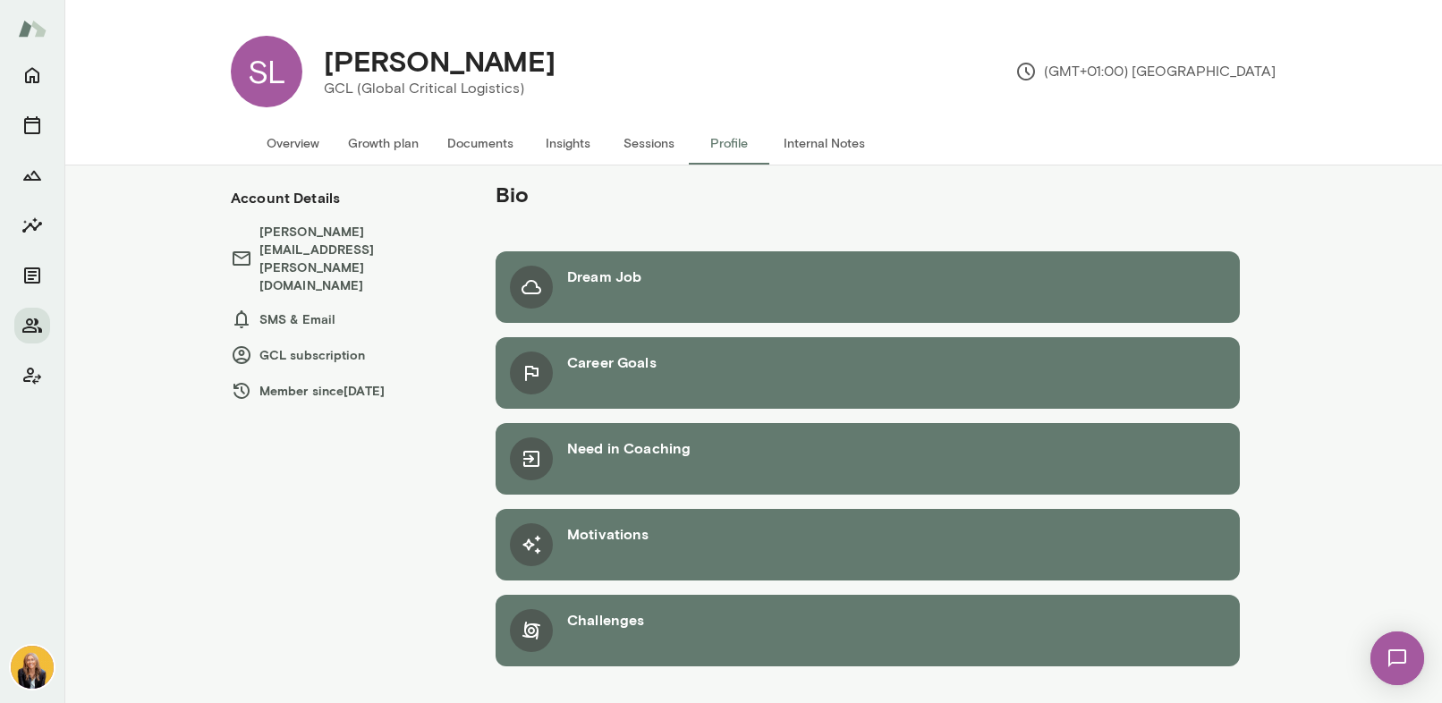
click at [690, 438] on div "Need in Coaching" at bounding box center [868, 459] width 744 height 72
click at [689, 457] on div "Need in Coaching" at bounding box center [868, 459] width 744 height 72
click at [643, 471] on div "Need in Coaching" at bounding box center [628, 459] width 123 height 43
click at [833, 145] on button "Internal Notes" at bounding box center [825, 143] width 110 height 43
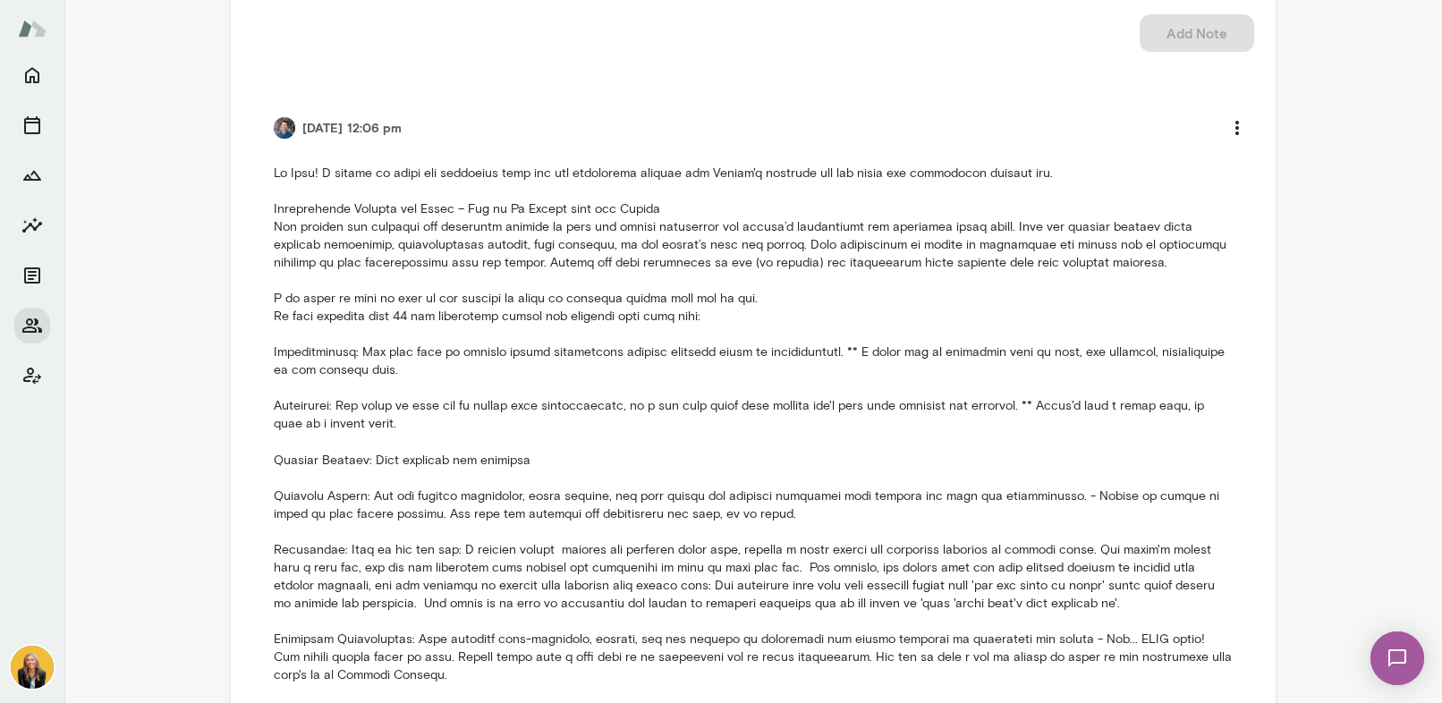
scroll to position [355, 0]
